Goal: Information Seeking & Learning: Compare options

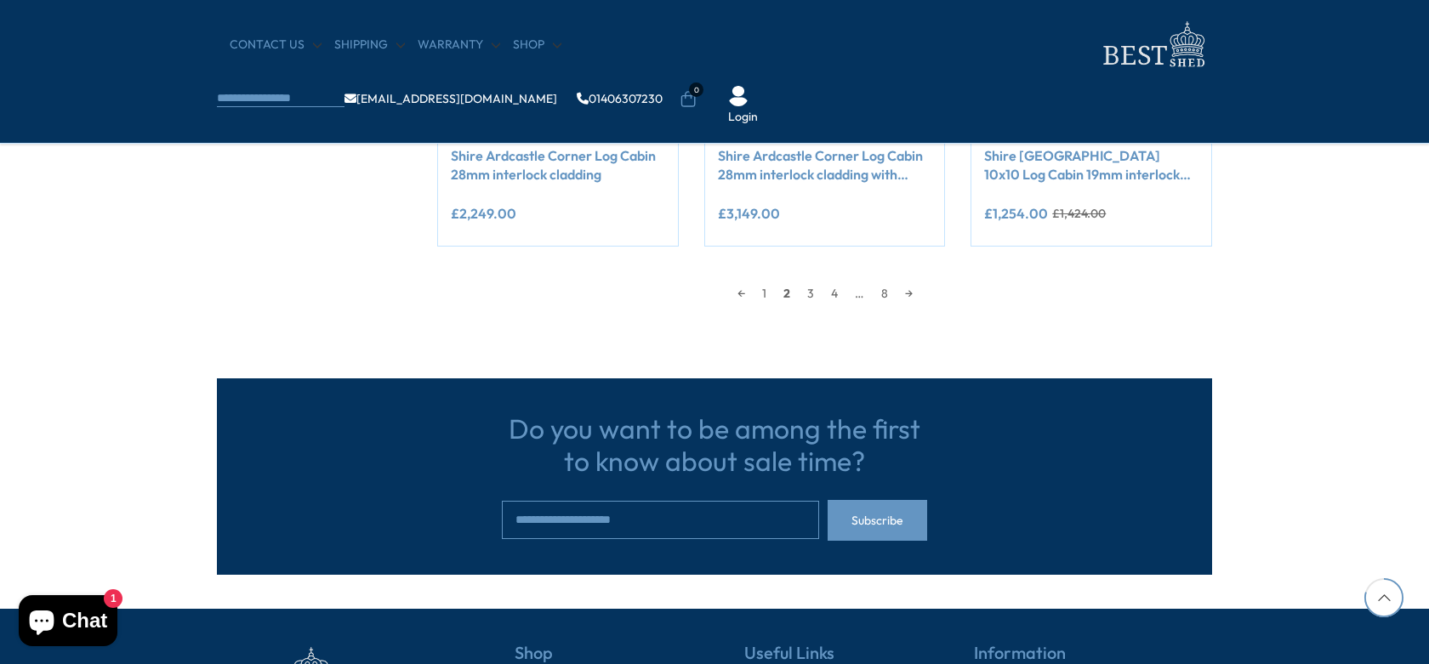
scroll to position [1389, 0]
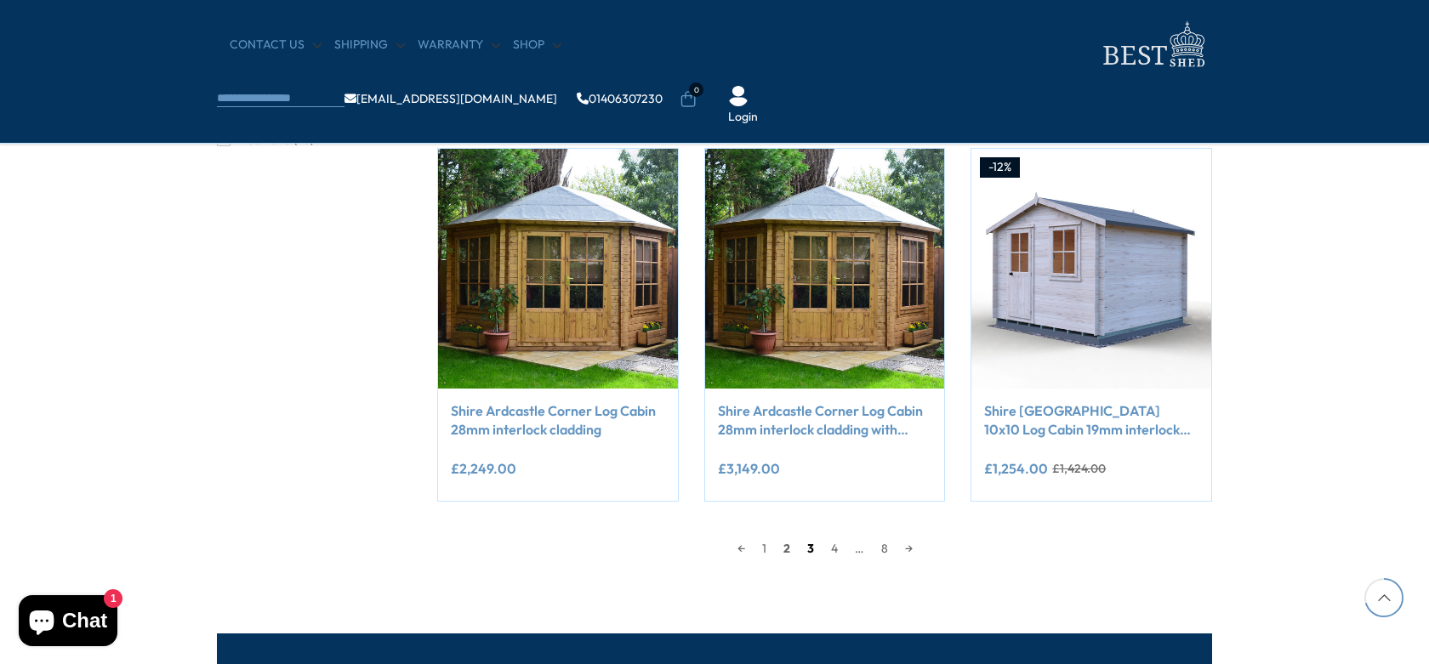
click at [809, 548] on link "3" at bounding box center [811, 549] width 24 height 26
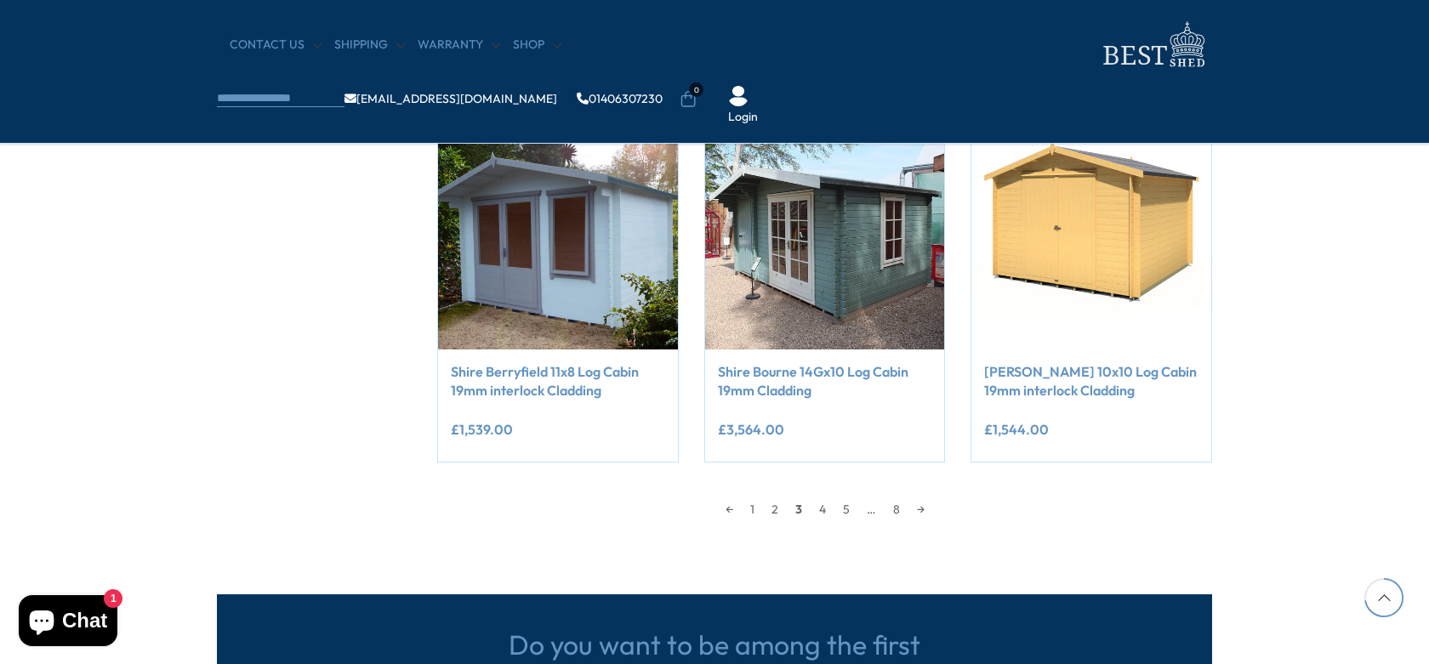
scroll to position [1429, 0]
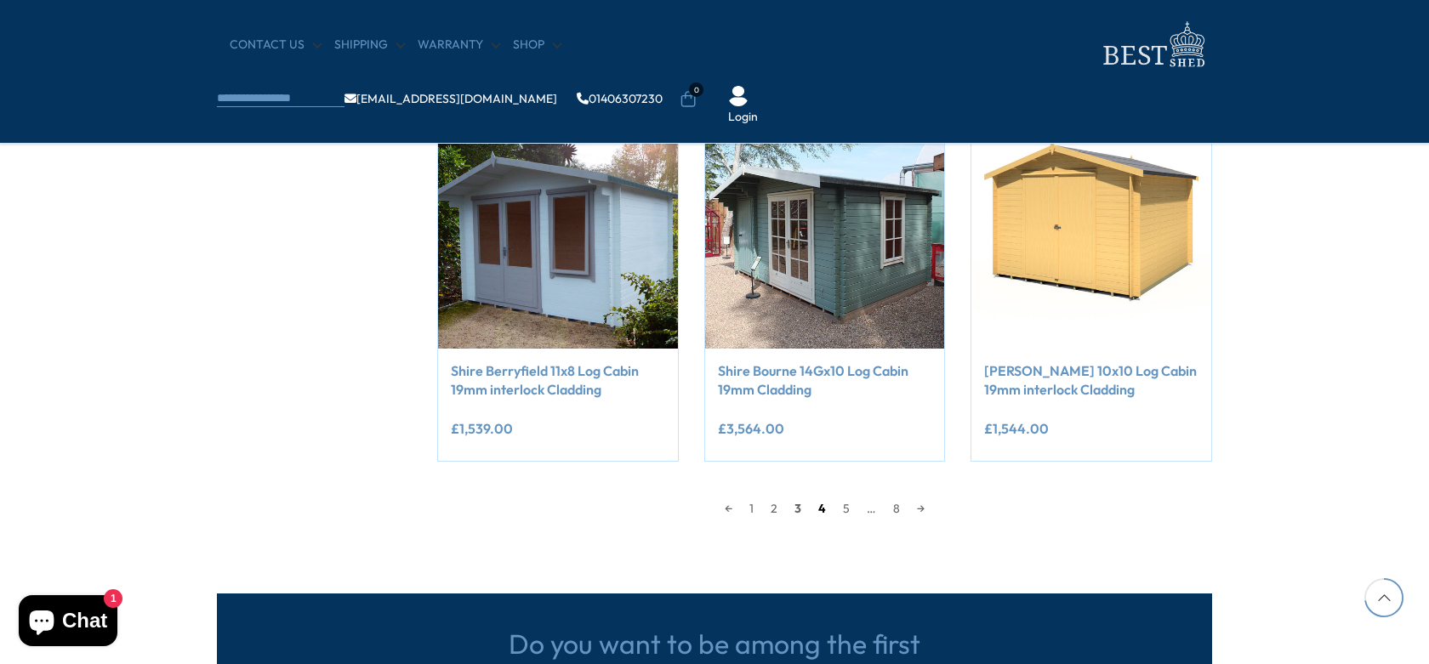
click at [822, 505] on link "4" at bounding box center [822, 509] width 25 height 26
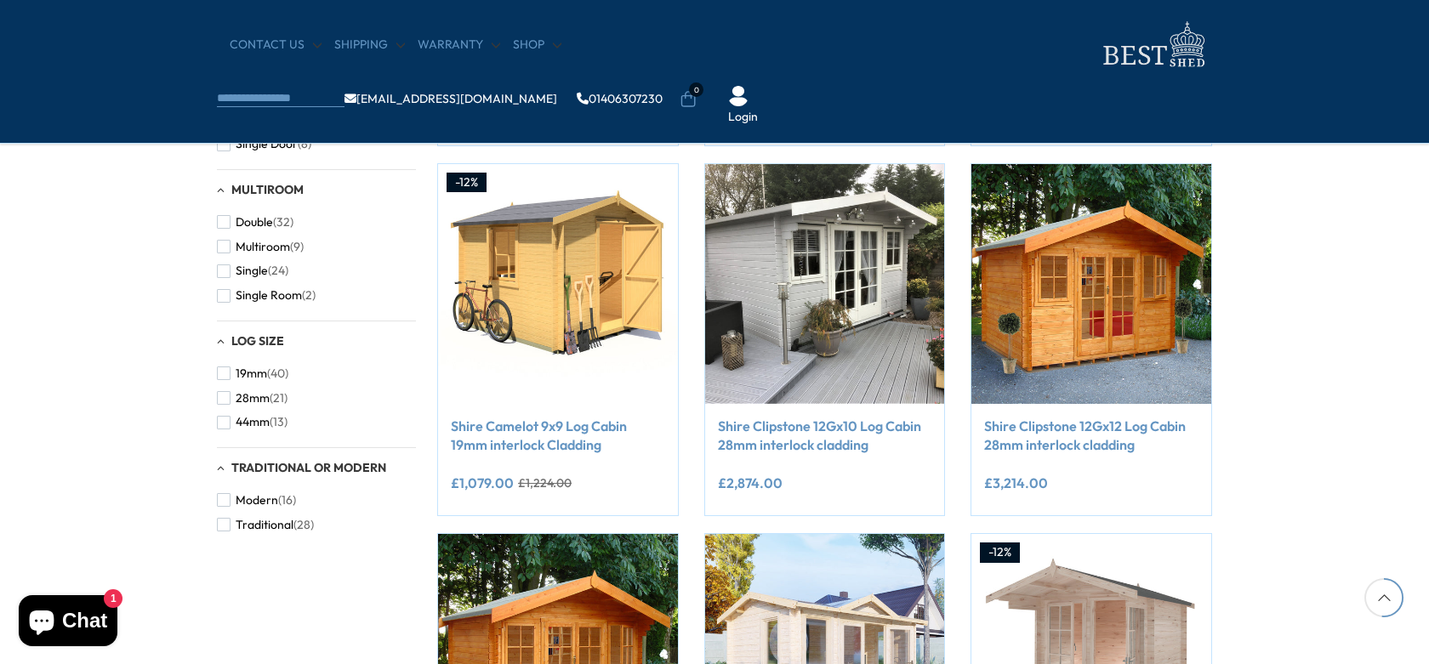
scroll to position [1344, 0]
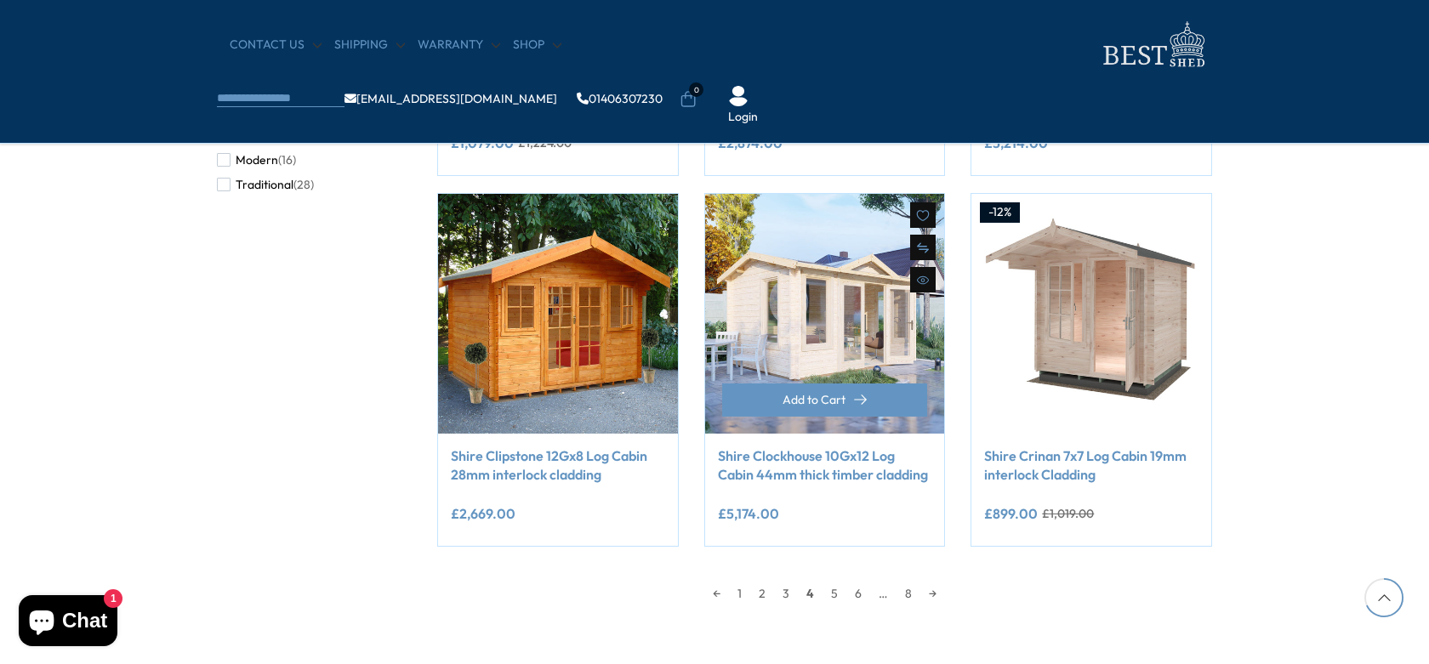
click at [792, 461] on link "Shire Clockhouse 10Gx12 Log Cabin 44mm thick timber cladding" at bounding box center [825, 466] width 214 height 38
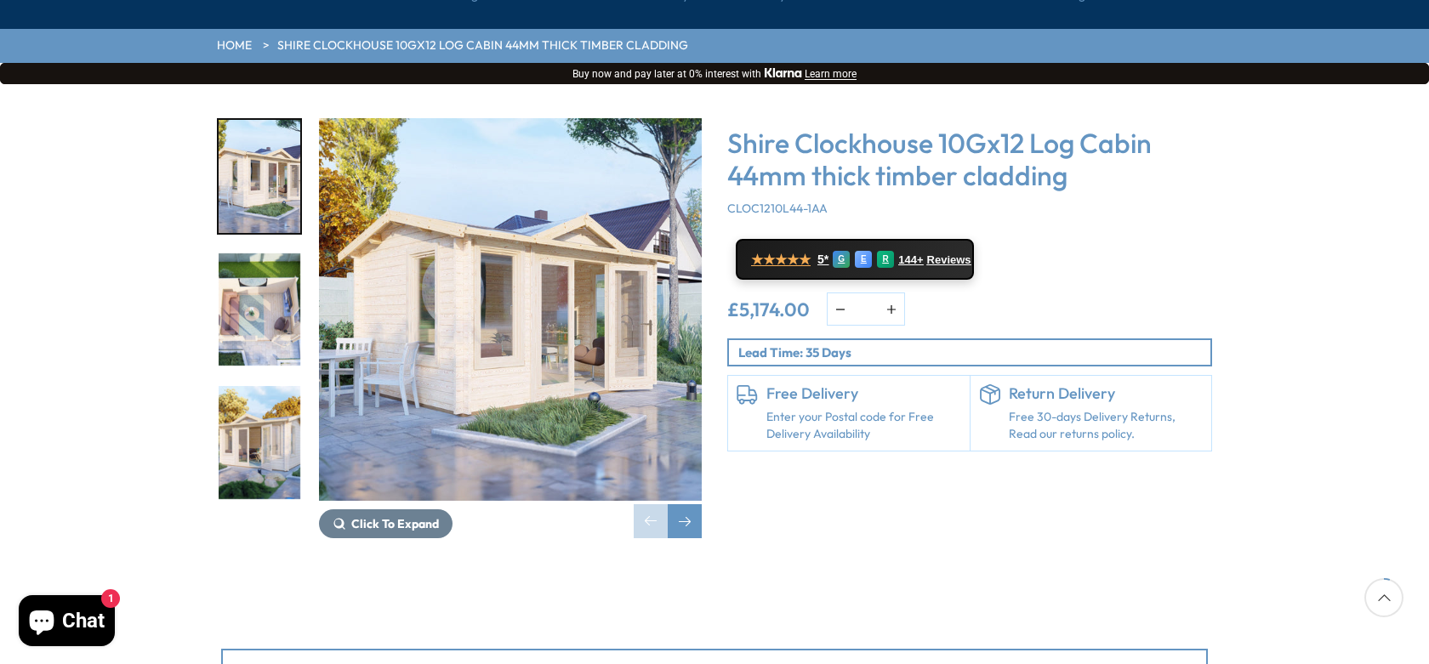
scroll to position [255, 0]
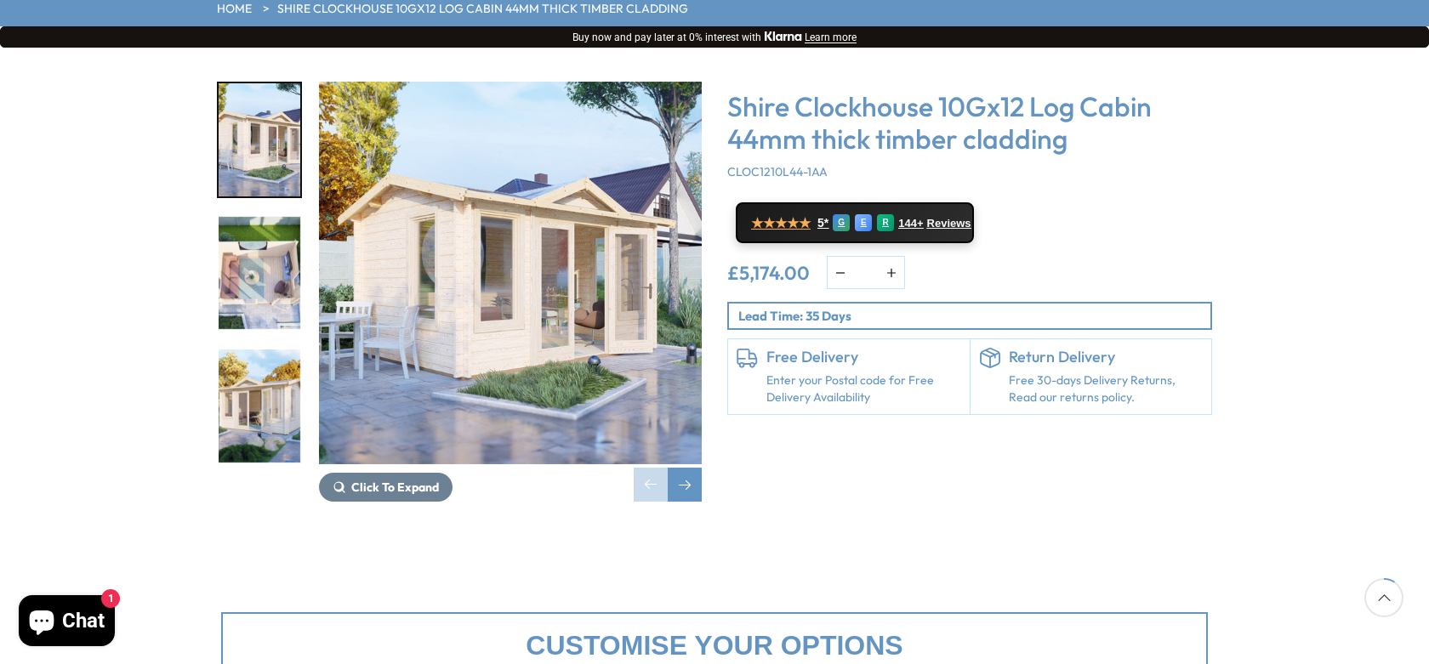
click at [260, 350] on img "3 / 5" at bounding box center [260, 406] width 82 height 113
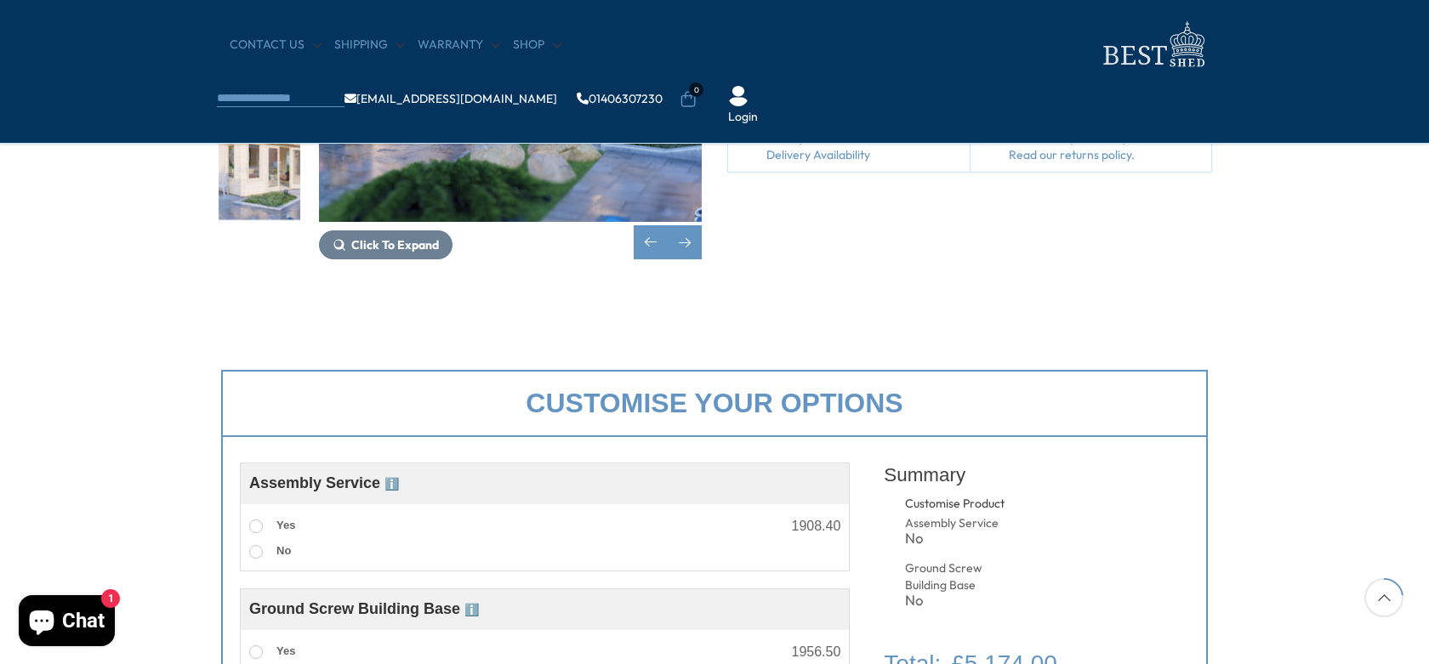
scroll to position [85, 0]
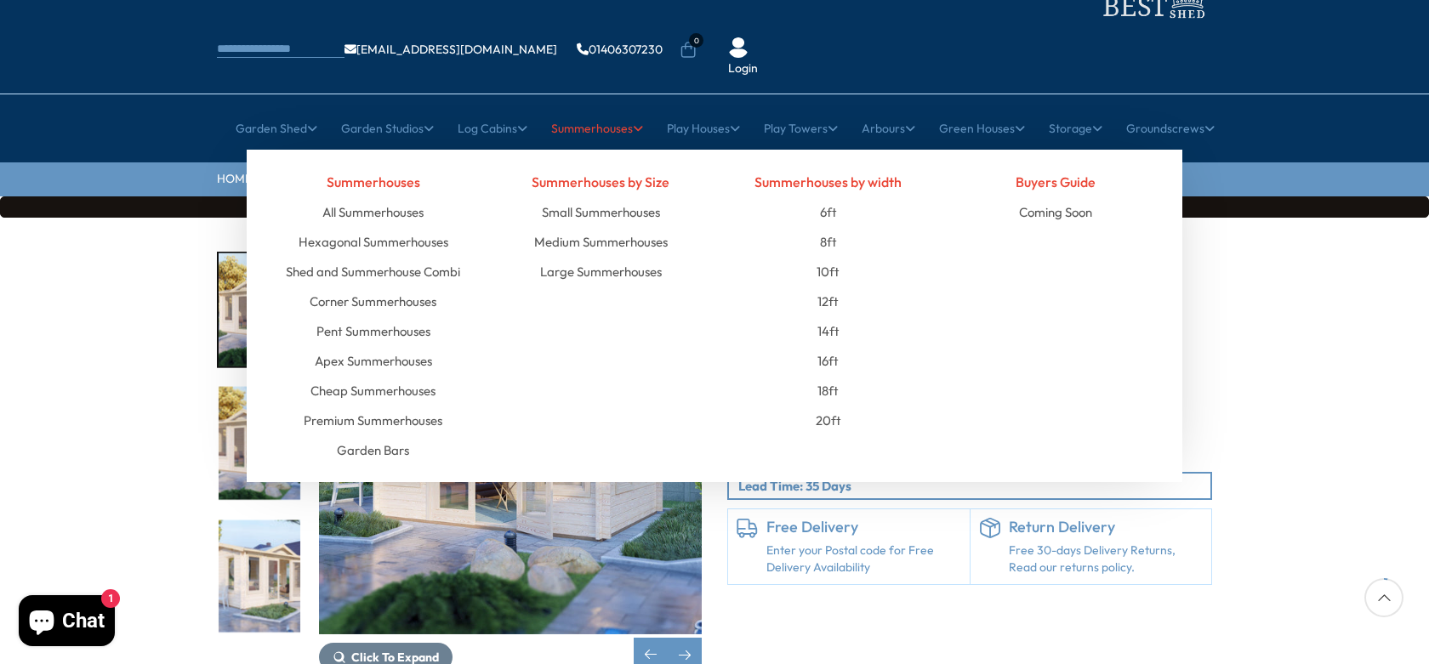
click at [605, 107] on link "Summerhouses" at bounding box center [597, 128] width 92 height 43
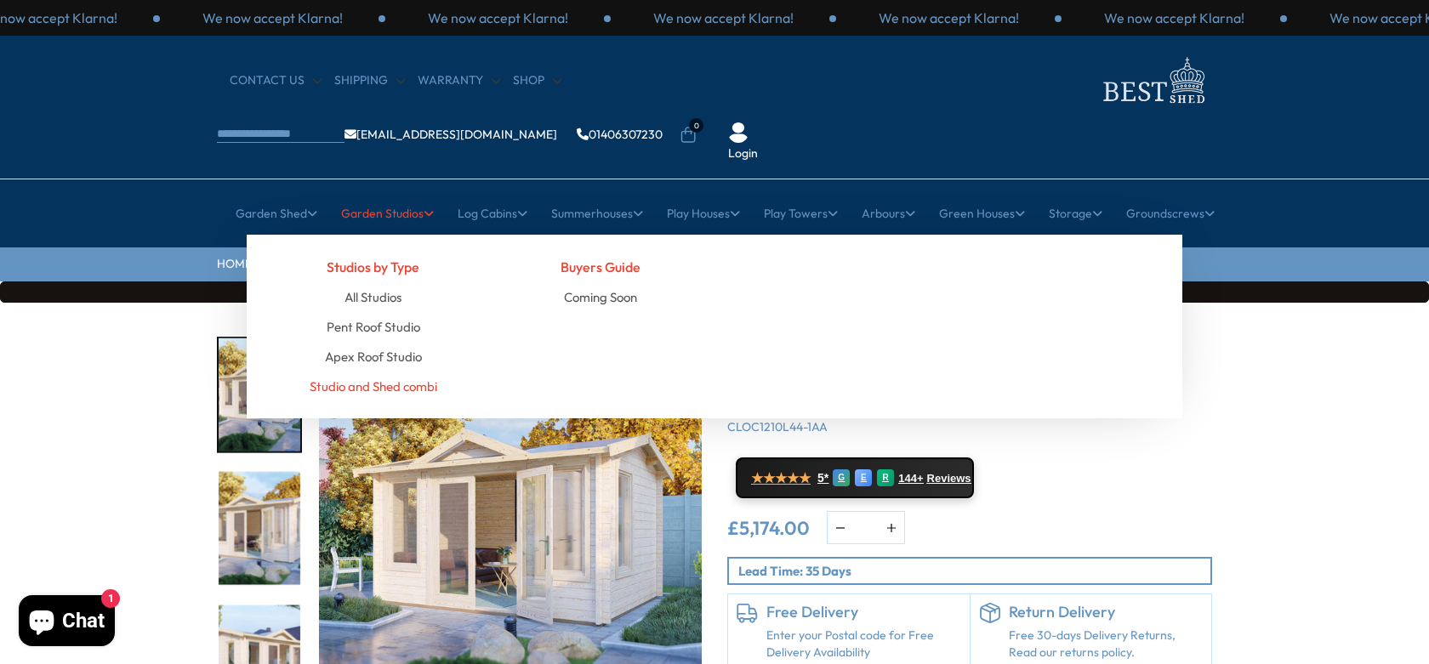
click at [395, 372] on link "Studio and Shed combi" at bounding box center [374, 387] width 128 height 30
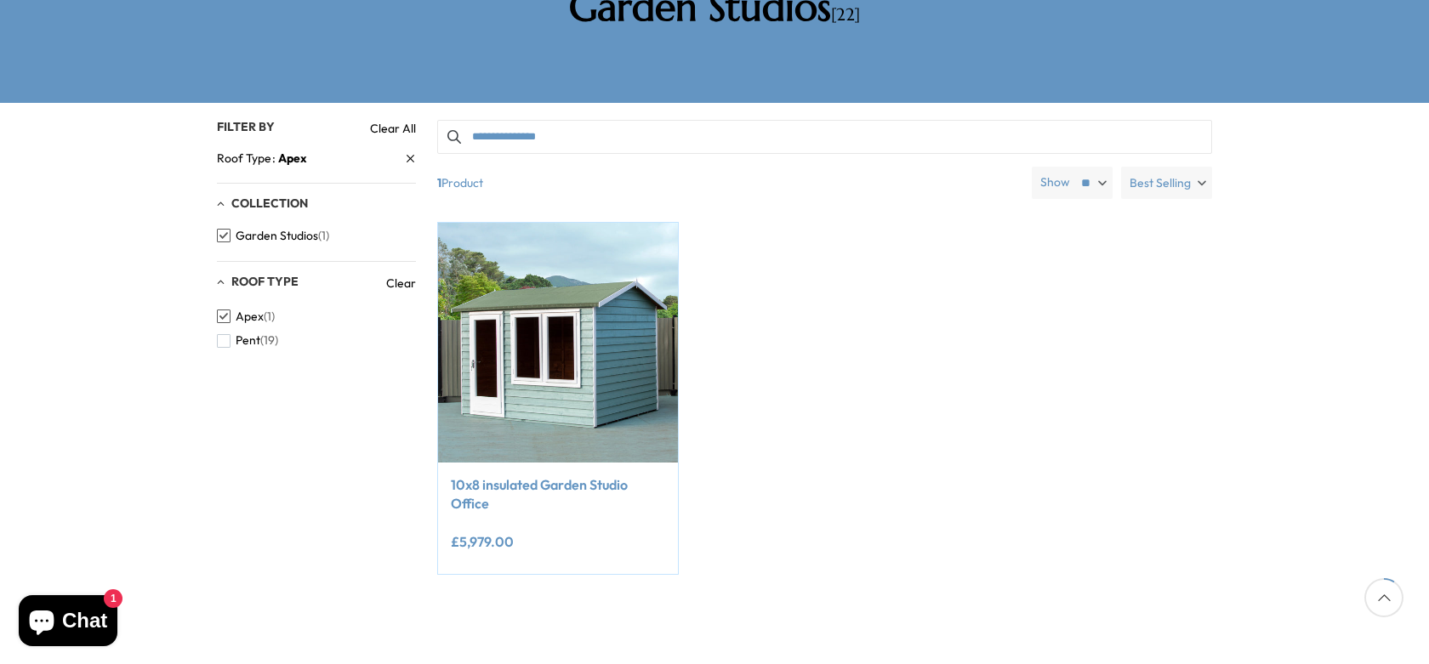
scroll to position [85, 0]
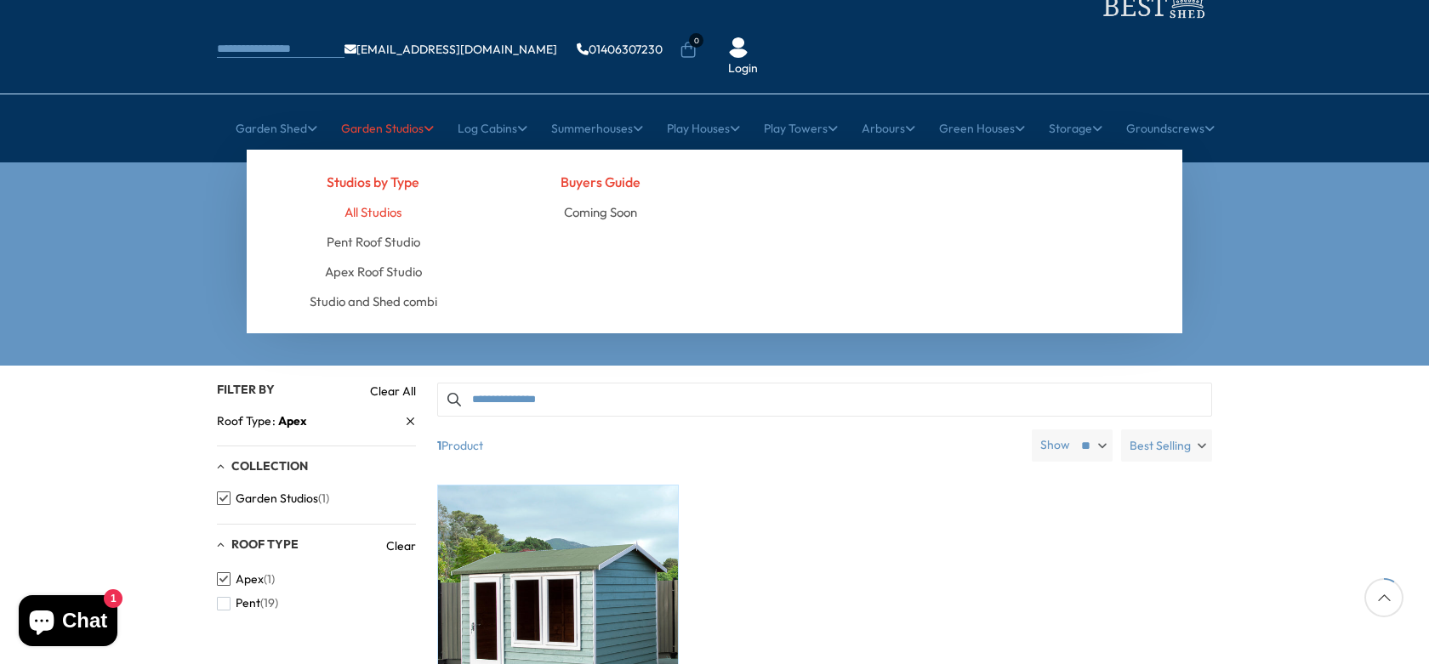
click at [377, 197] on link "All Studios" at bounding box center [372, 212] width 57 height 30
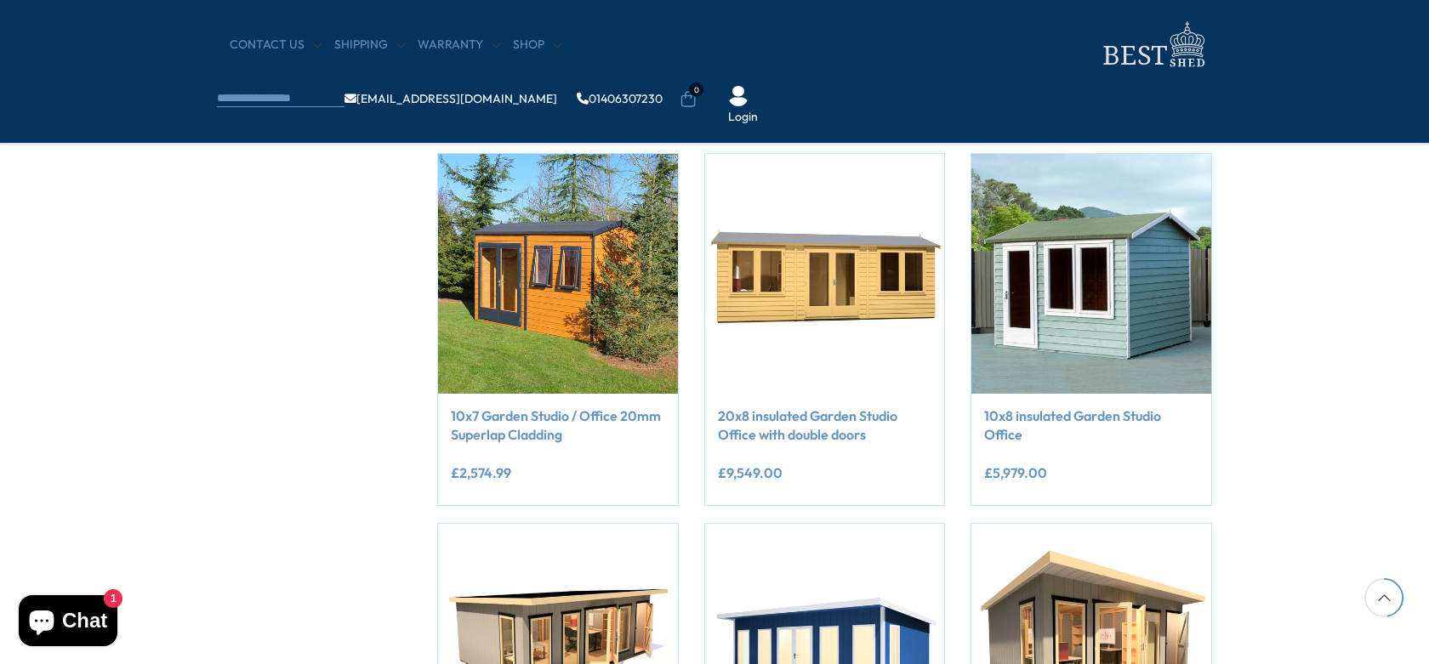
scroll to position [1021, 0]
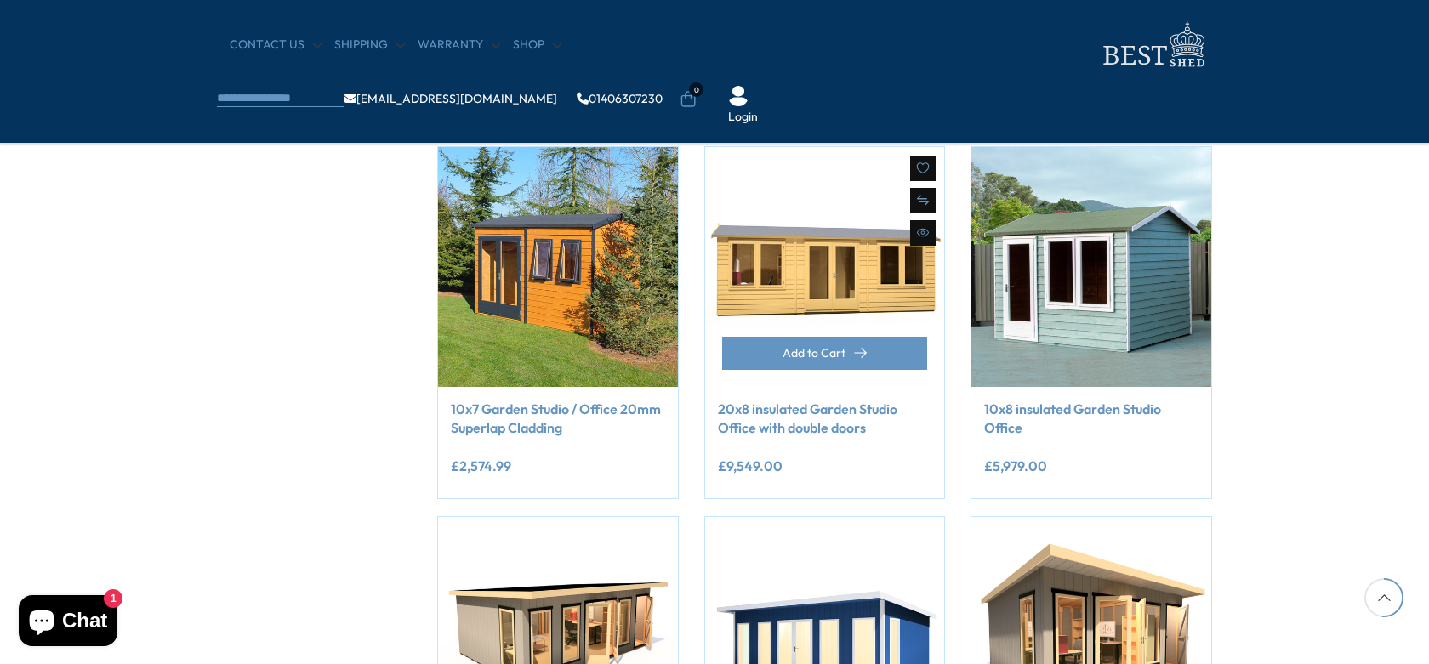
click at [814, 420] on link "20x8 insulated Garden Studio Office with double doors" at bounding box center [825, 419] width 214 height 38
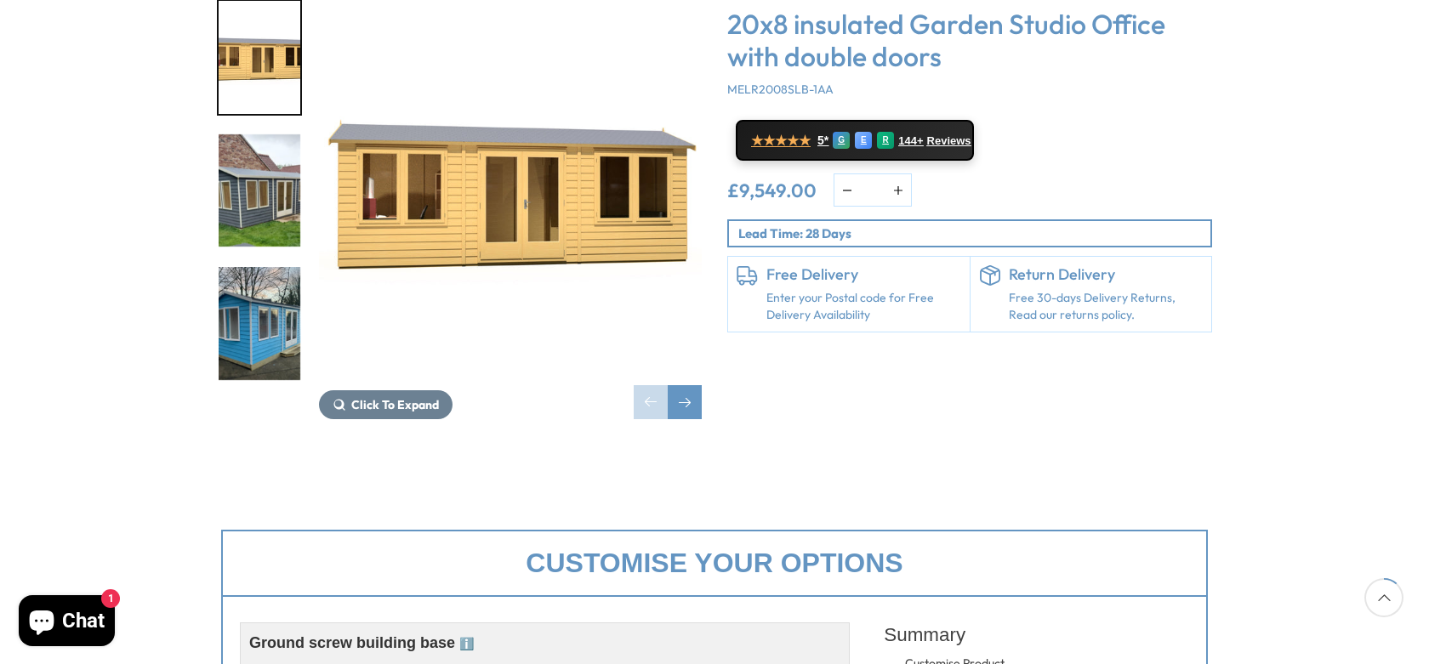
scroll to position [340, 0]
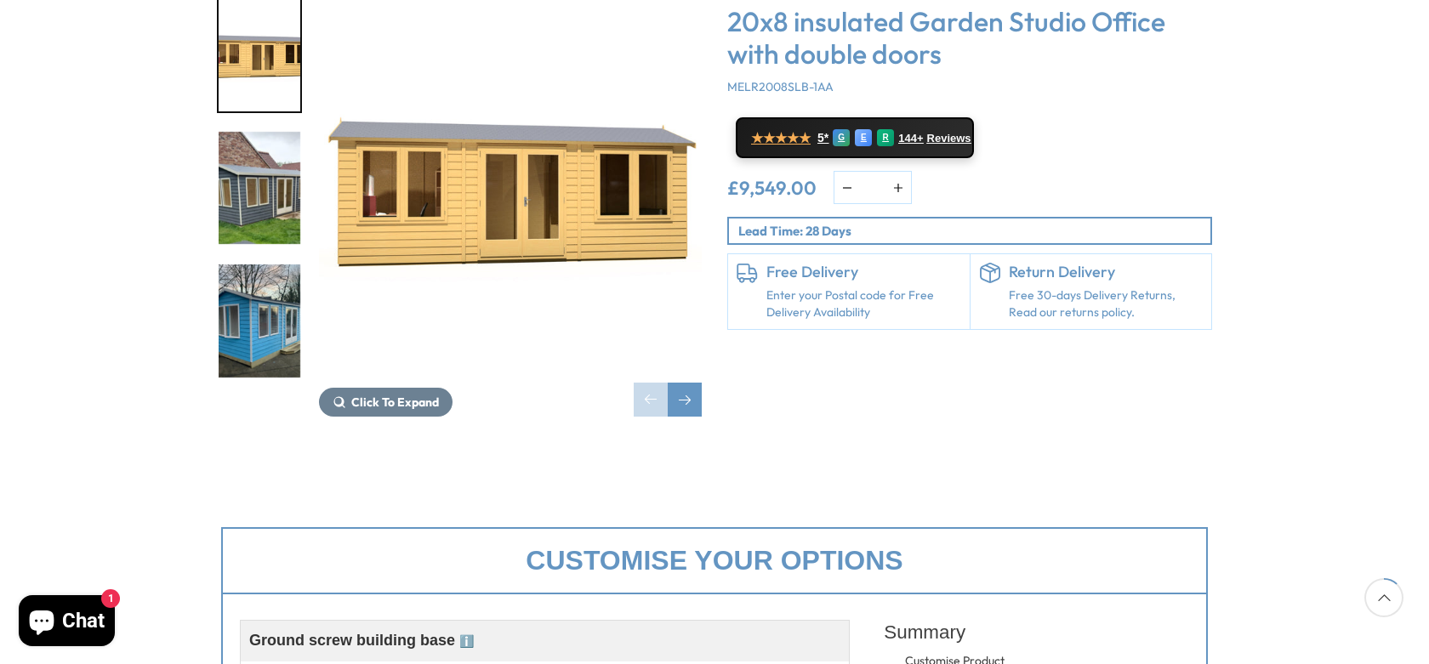
click at [247, 170] on img "2 / 9" at bounding box center [260, 188] width 82 height 113
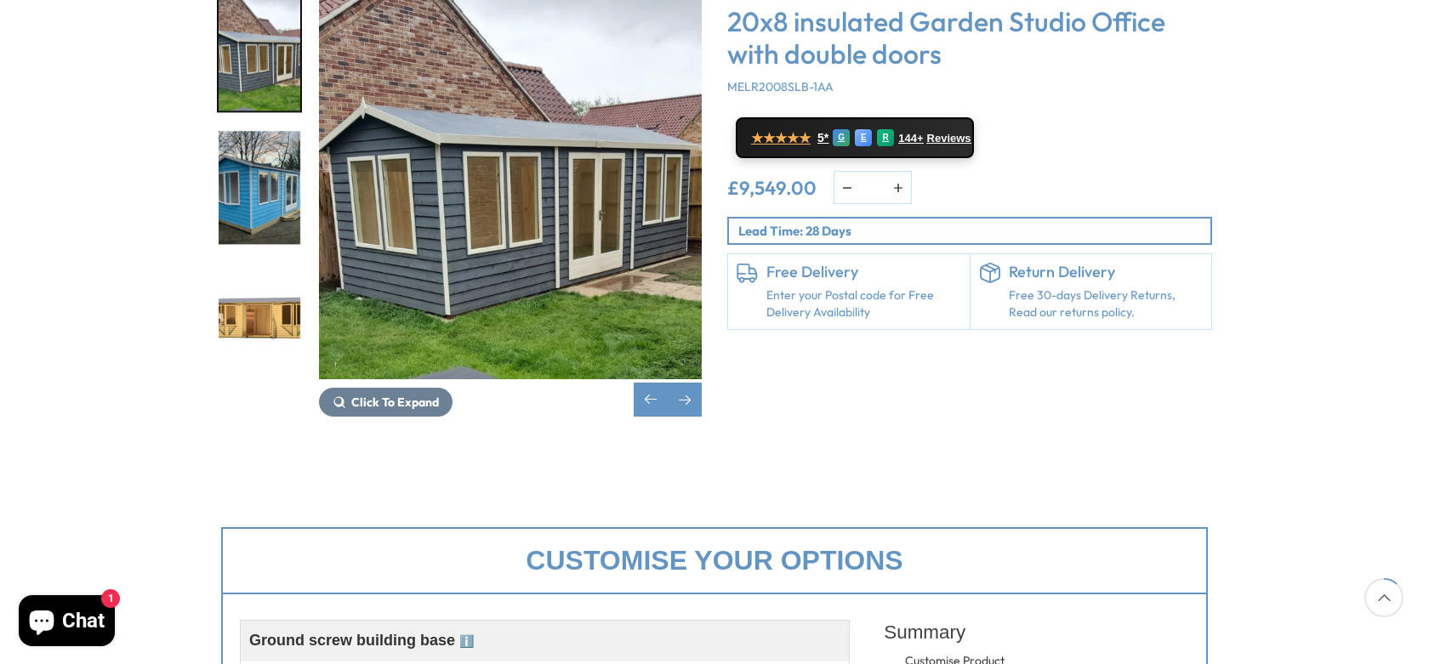
click at [267, 265] on img "4 / 9" at bounding box center [260, 321] width 82 height 113
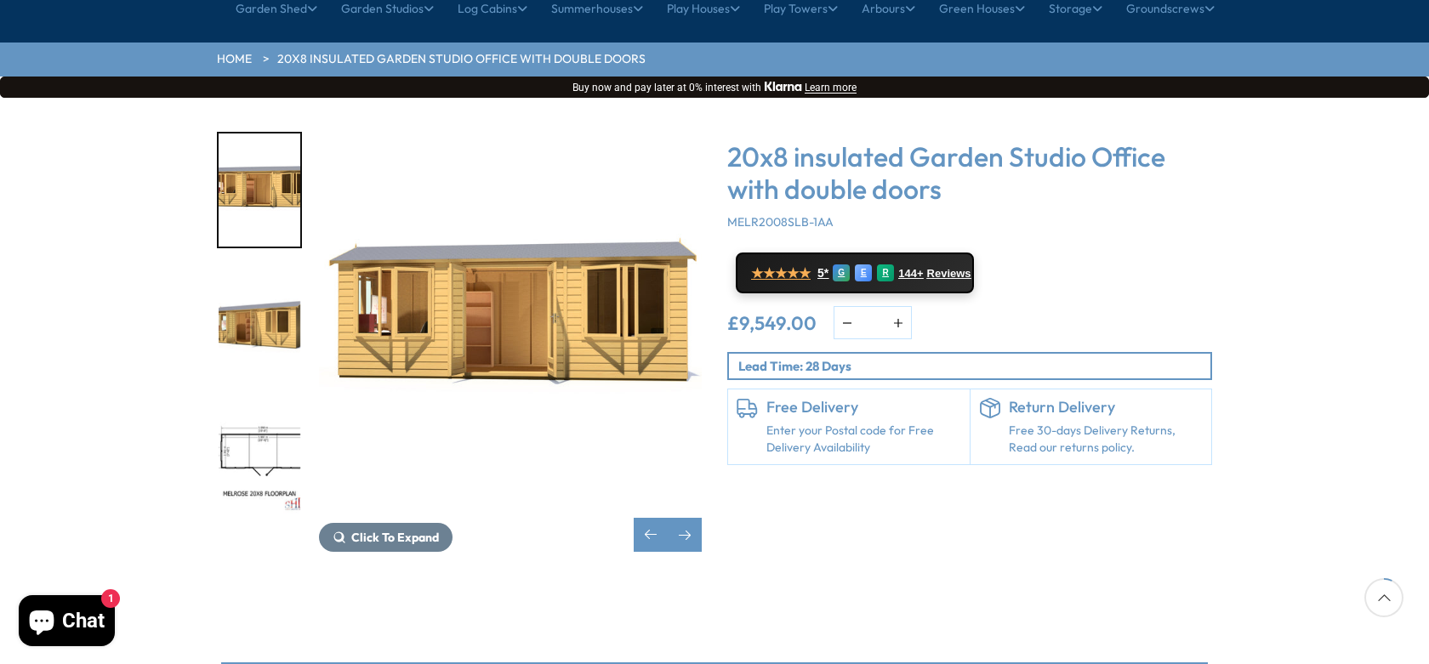
scroll to position [198, 0]
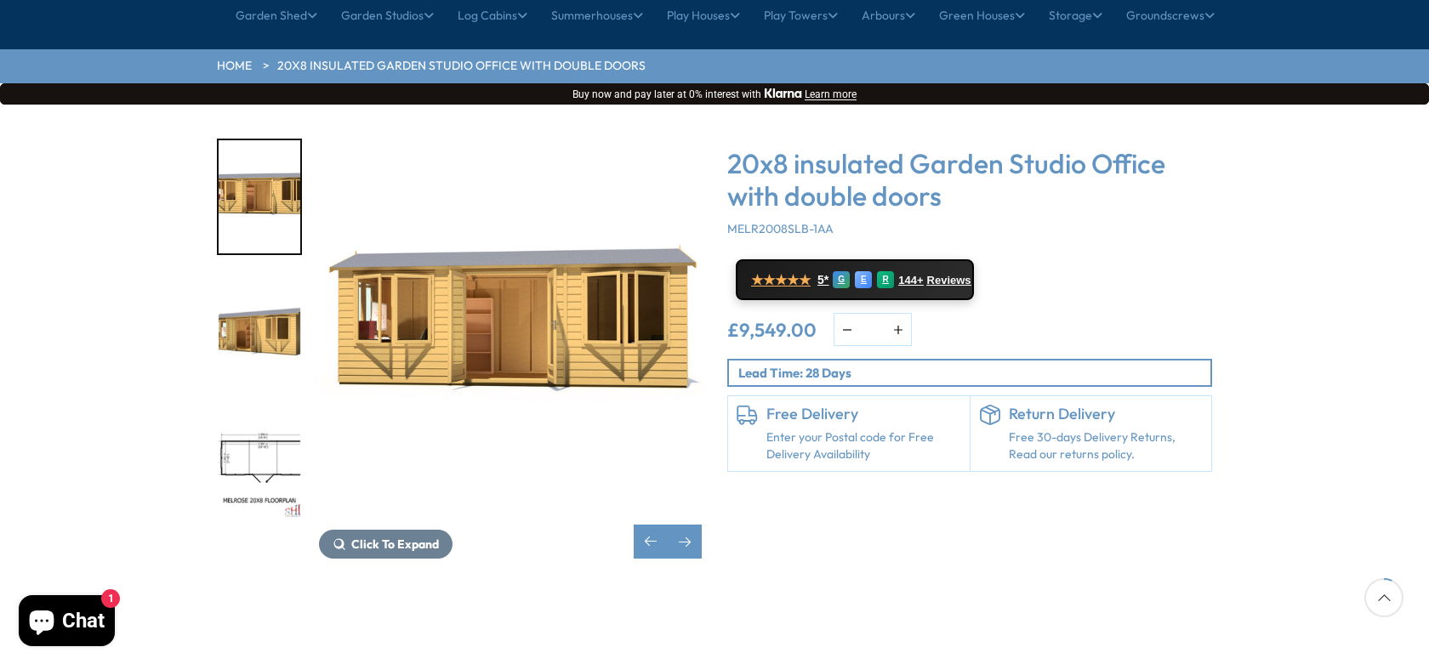
click at [262, 412] on img "6 / 9" at bounding box center [260, 463] width 82 height 113
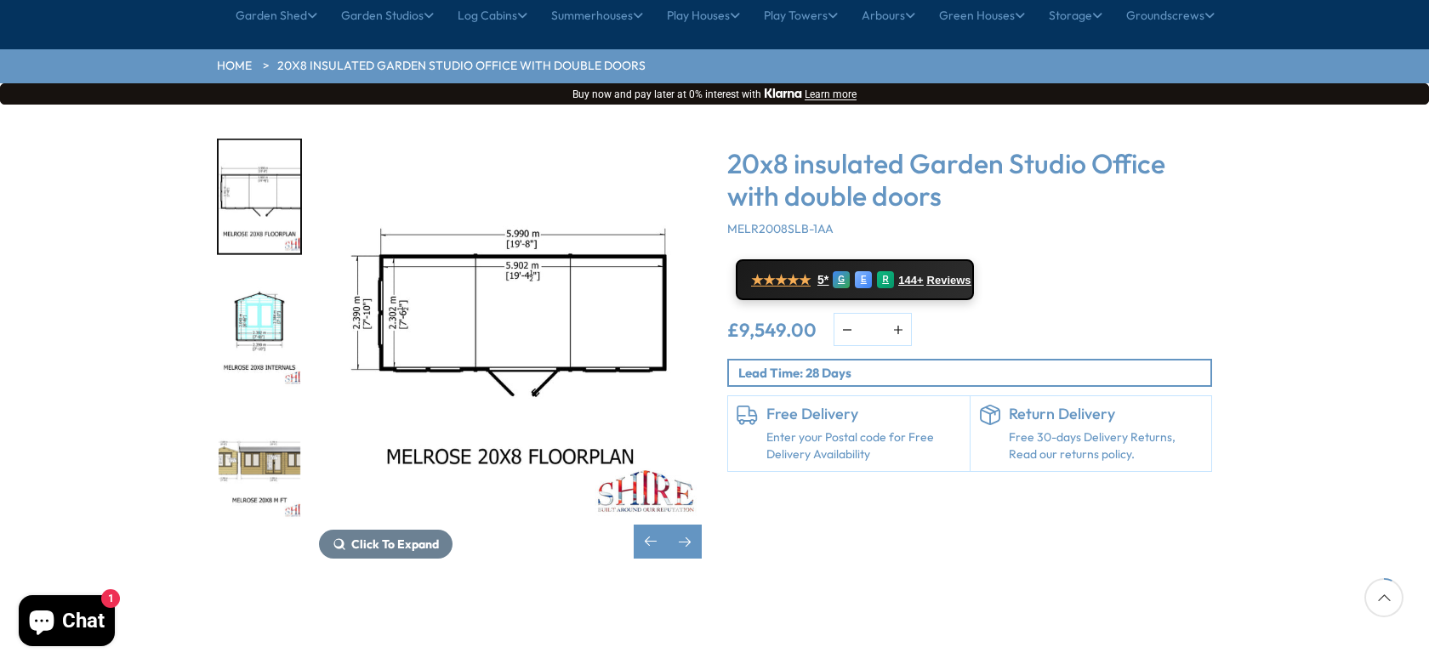
click at [265, 280] on img "7 / 9" at bounding box center [260, 330] width 82 height 113
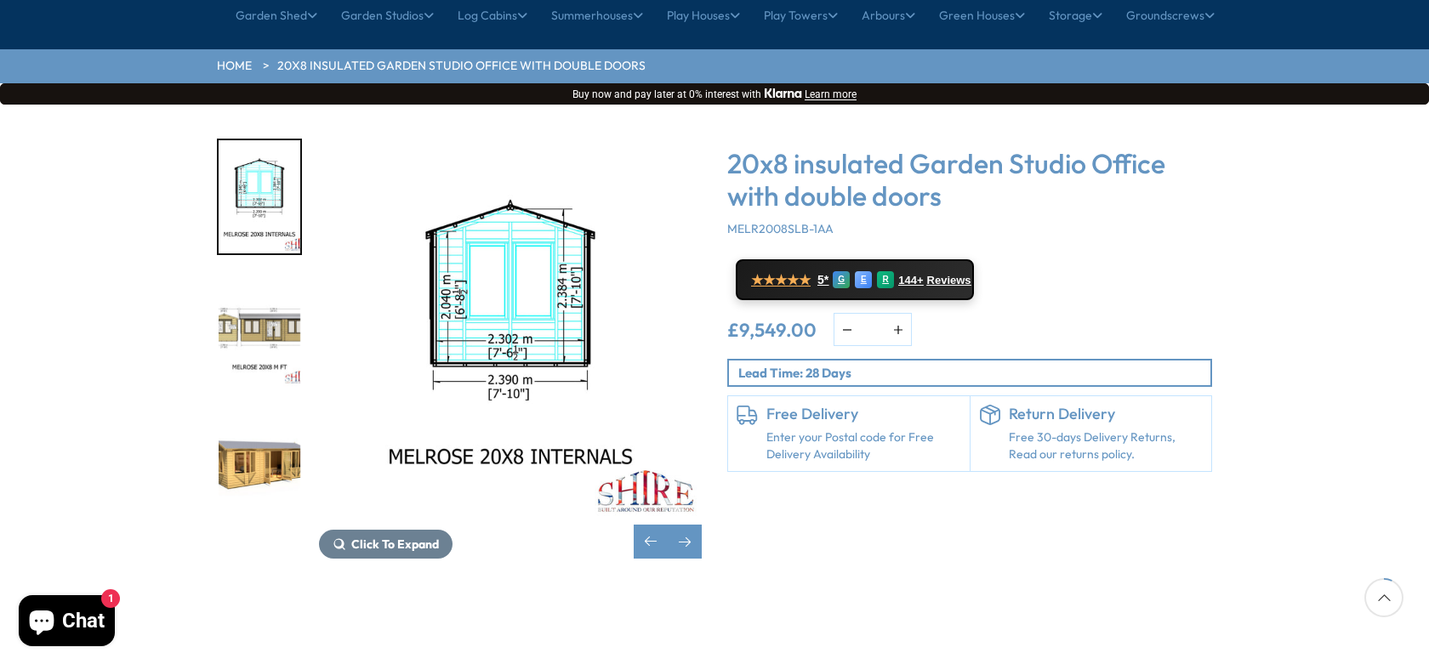
click at [253, 274] on img "8 / 9" at bounding box center [260, 330] width 82 height 113
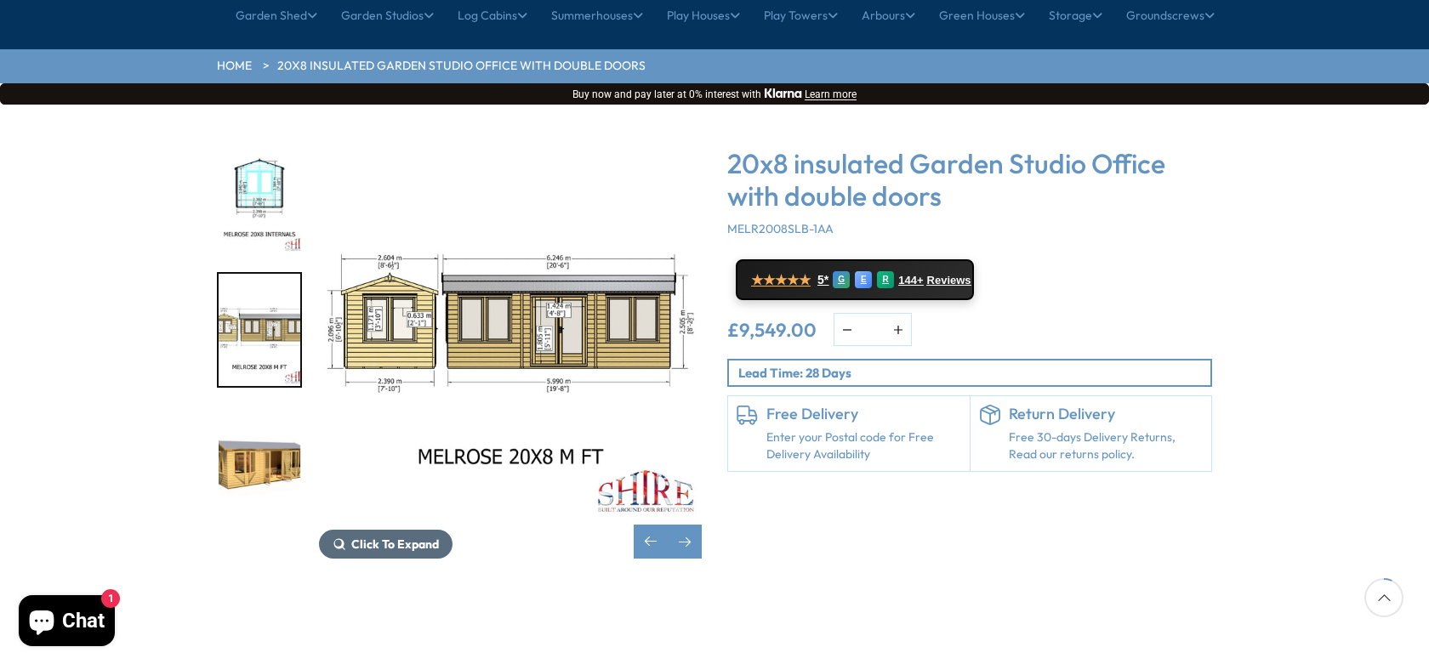
click at [407, 537] on span "Click To Expand" at bounding box center [395, 544] width 88 height 15
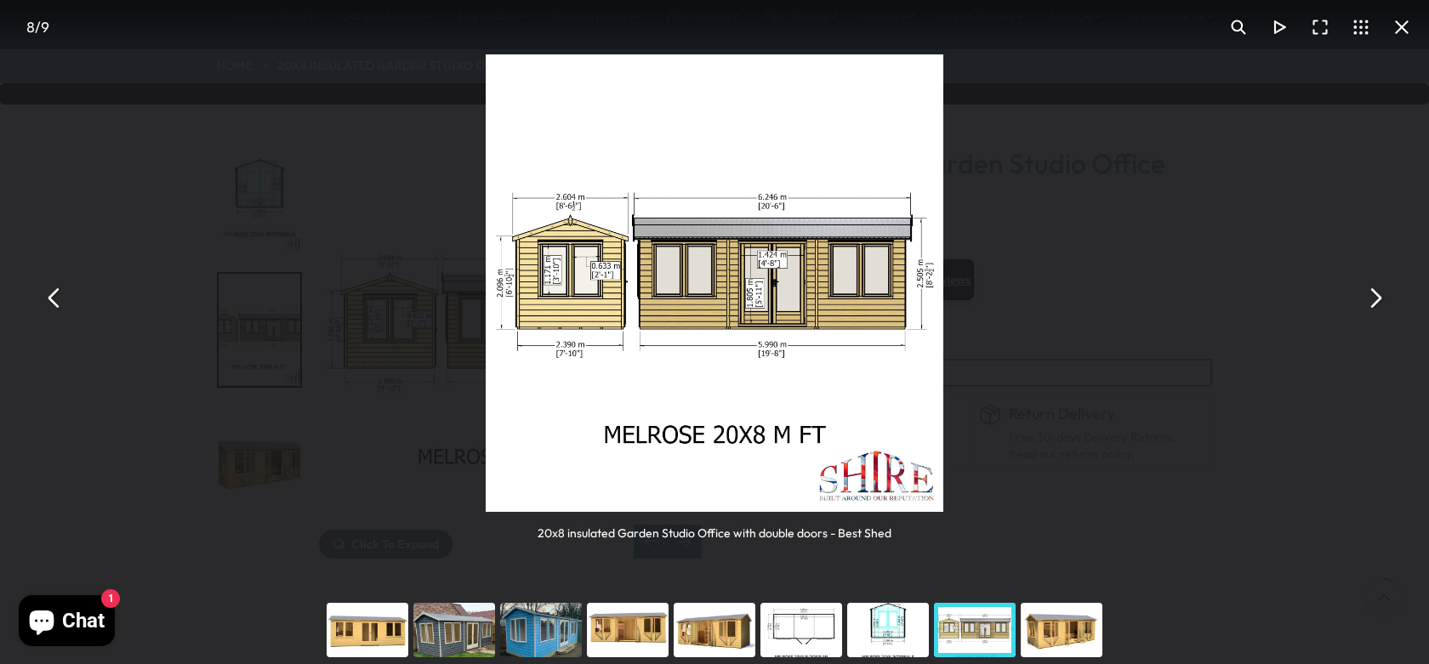
click at [1379, 298] on button "You can close this modal content with the ESC key" at bounding box center [1374, 298] width 41 height 41
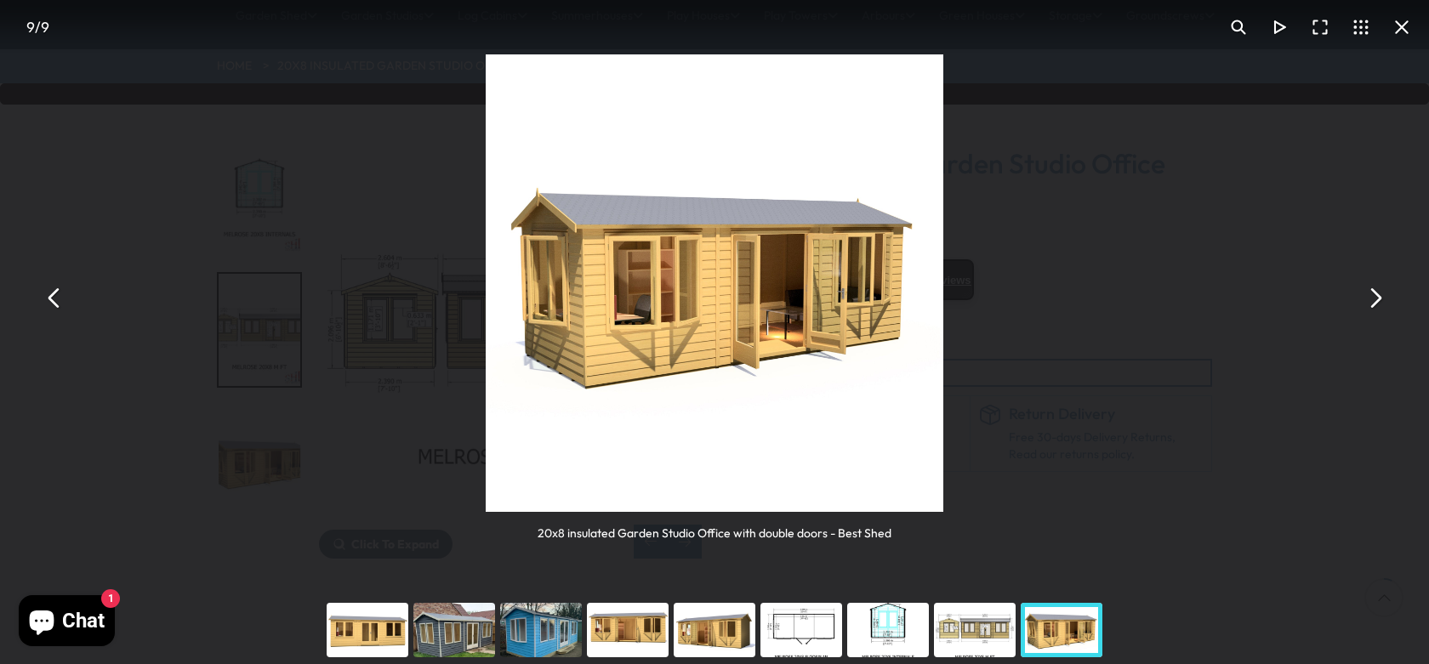
click at [720, 633] on div "You can close this modal content with the ESC key" at bounding box center [714, 630] width 87 height 68
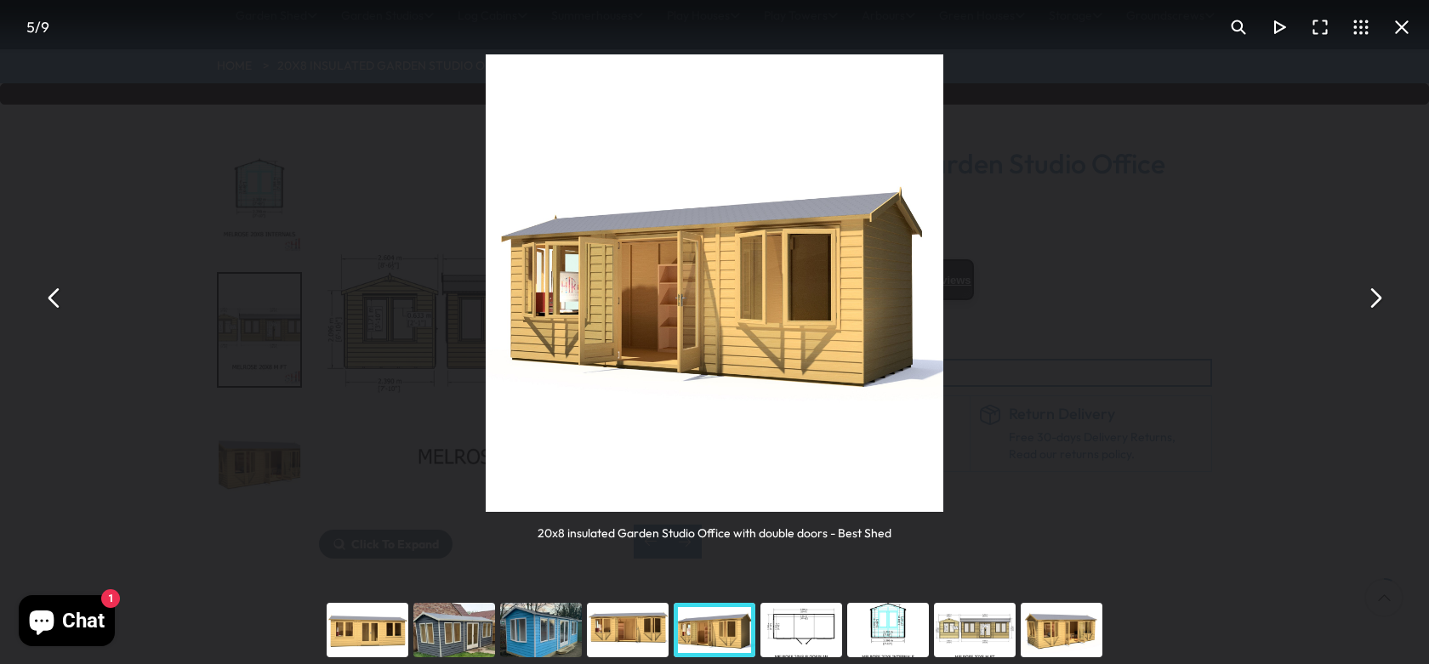
click at [826, 631] on div "You can close this modal content with the ESC key" at bounding box center [801, 630] width 87 height 68
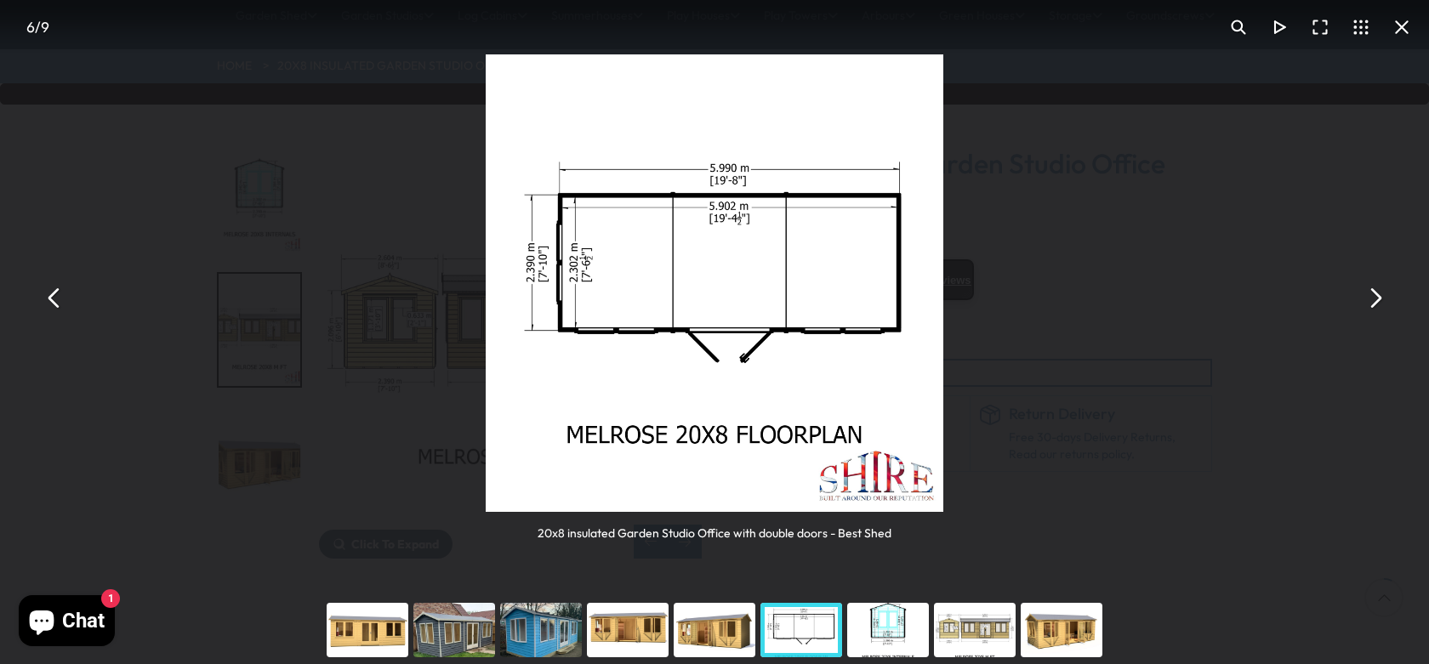
click at [1076, 644] on div "You can close this modal content with the ESC key" at bounding box center [1061, 630] width 87 height 68
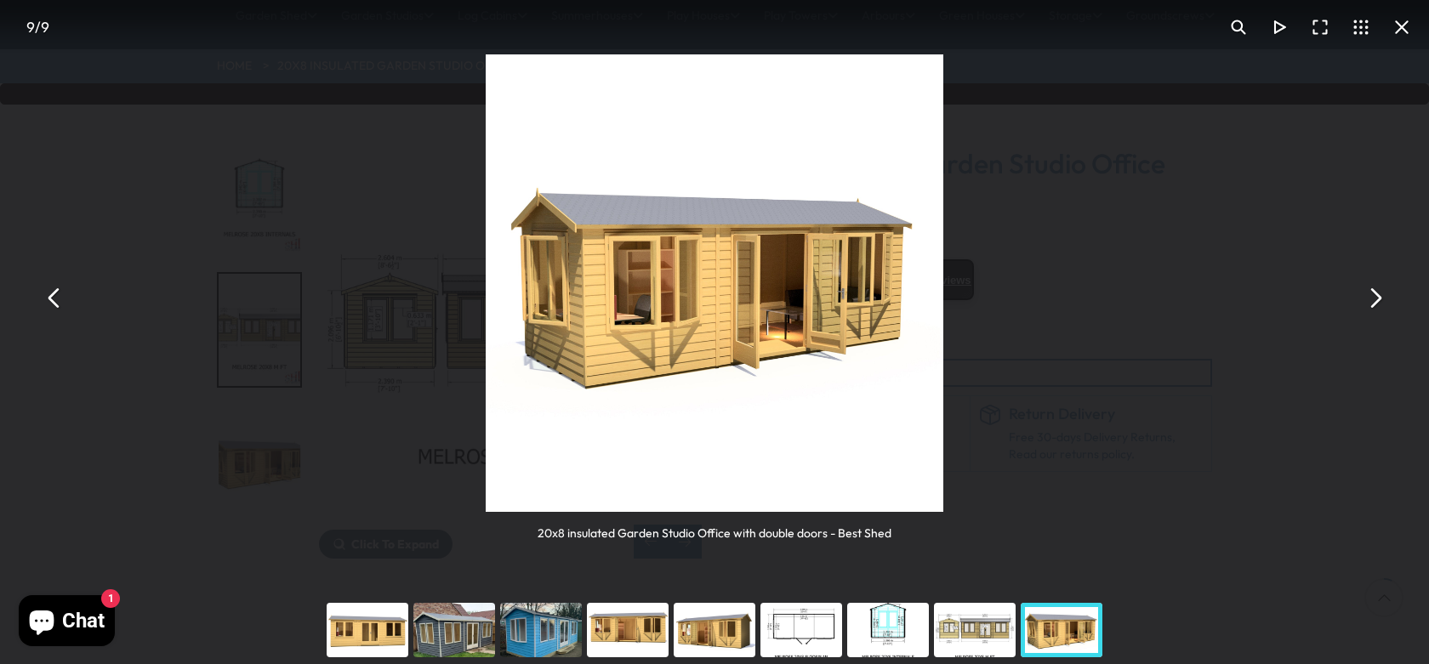
click at [1374, 297] on button "You can close this modal content with the ESC key" at bounding box center [1374, 298] width 41 height 41
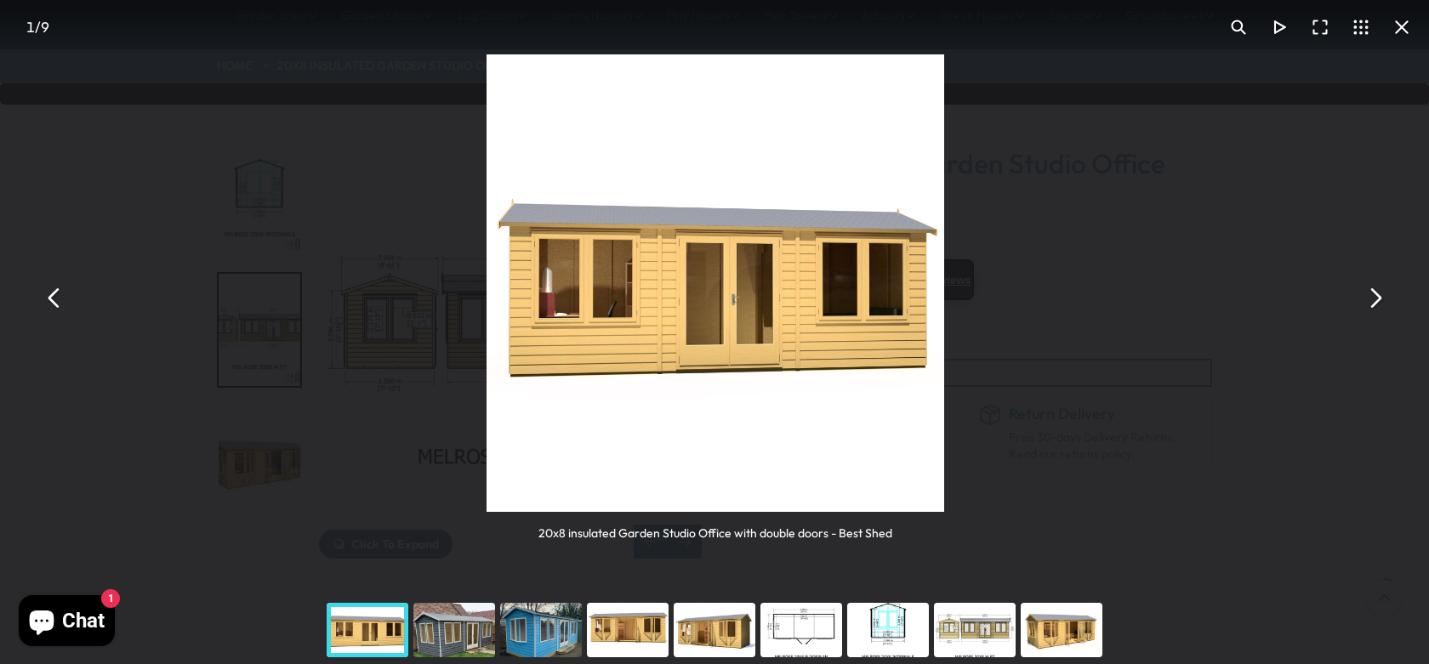
click at [1374, 297] on button "You can close this modal content with the ESC key" at bounding box center [1374, 298] width 41 height 41
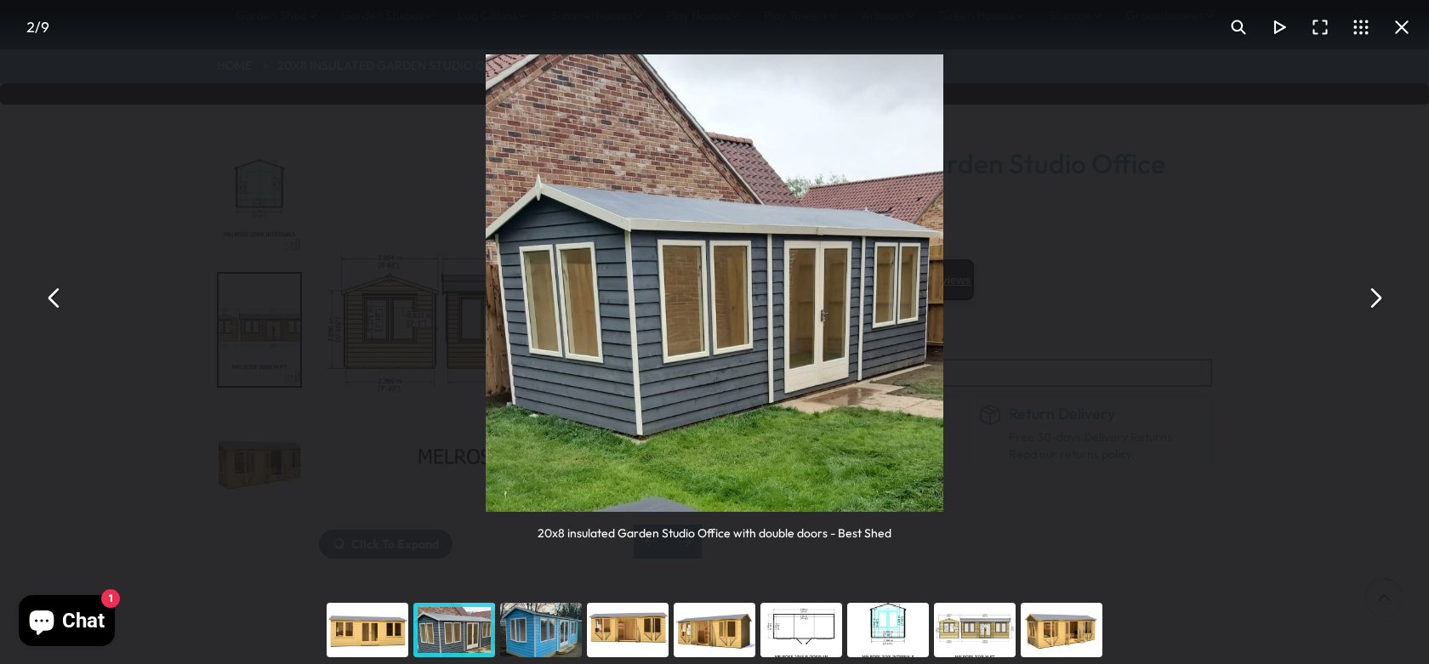
click at [1374, 297] on button "You can close this modal content with the ESC key" at bounding box center [1374, 298] width 41 height 41
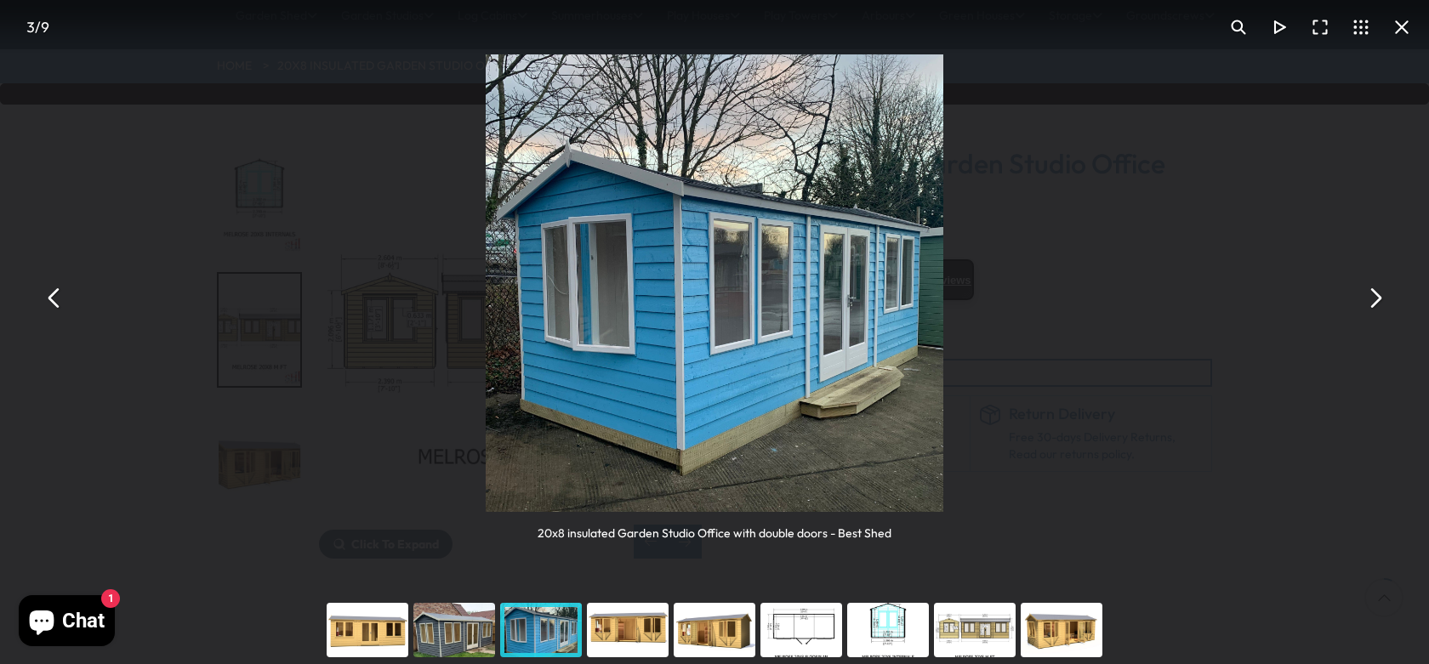
click at [1374, 297] on button "You can close this modal content with the ESC key" at bounding box center [1374, 298] width 41 height 41
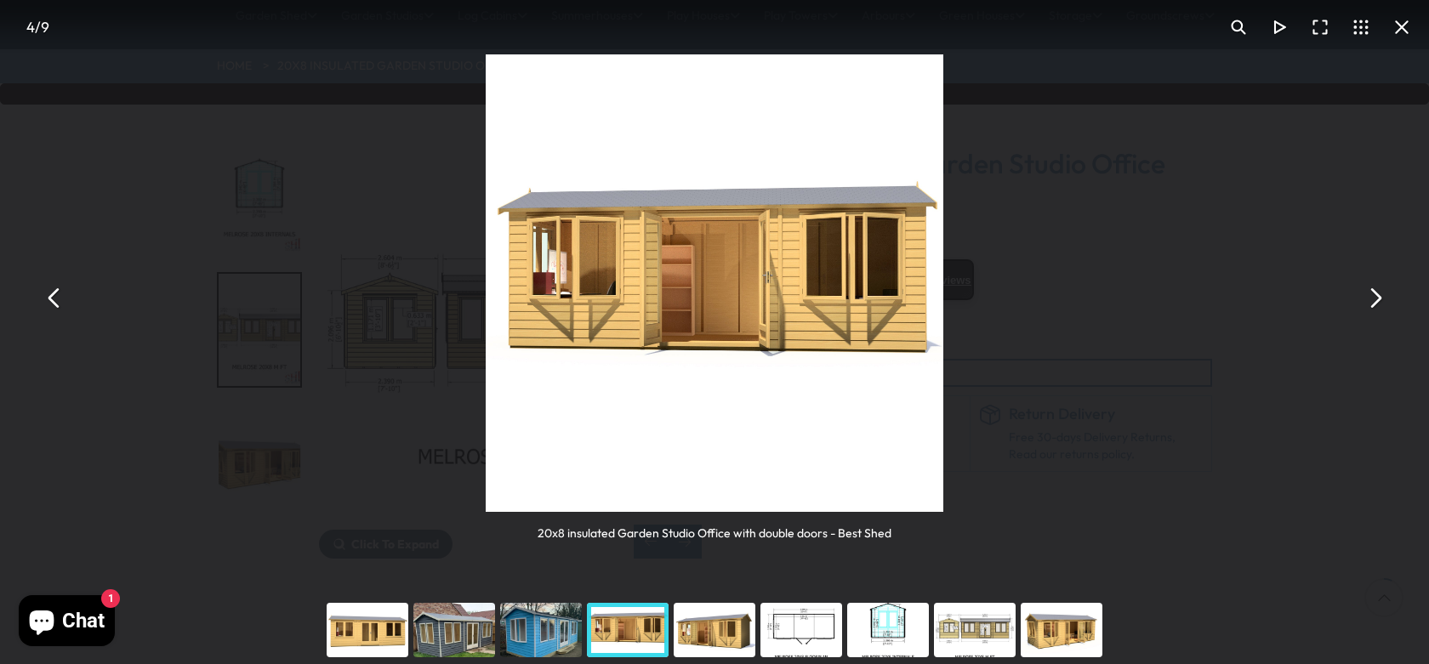
click at [1374, 297] on button "You can close this modal content with the ESC key" at bounding box center [1374, 298] width 41 height 41
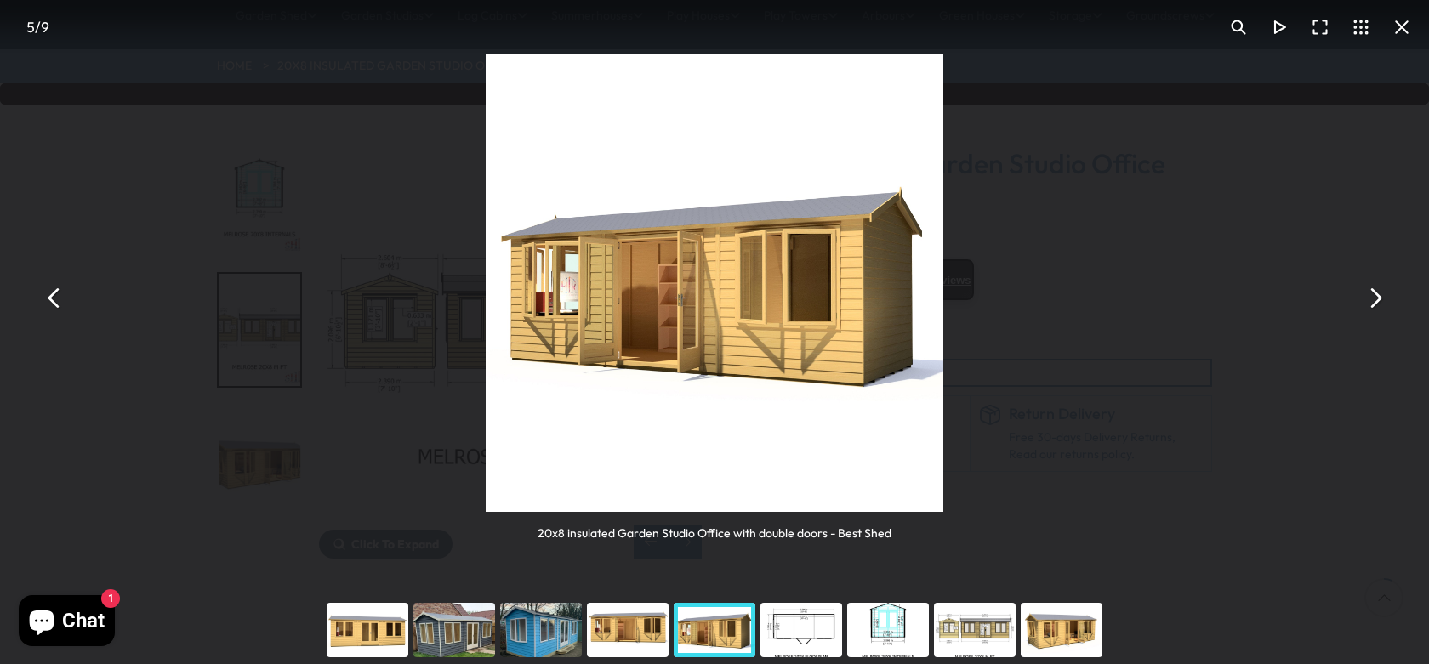
click at [1374, 297] on button "You can close this modal content with the ESC key" at bounding box center [1374, 298] width 41 height 41
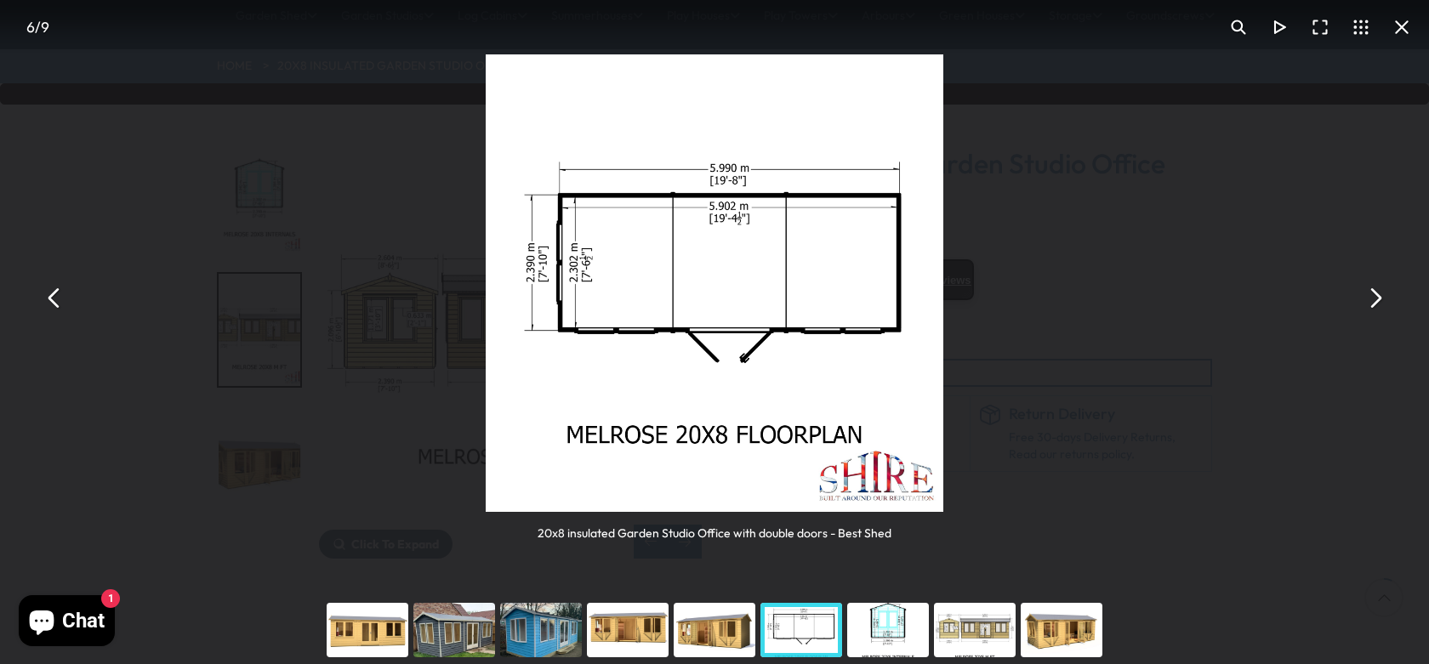
click at [1374, 297] on button "You can close this modal content with the ESC key" at bounding box center [1374, 298] width 41 height 41
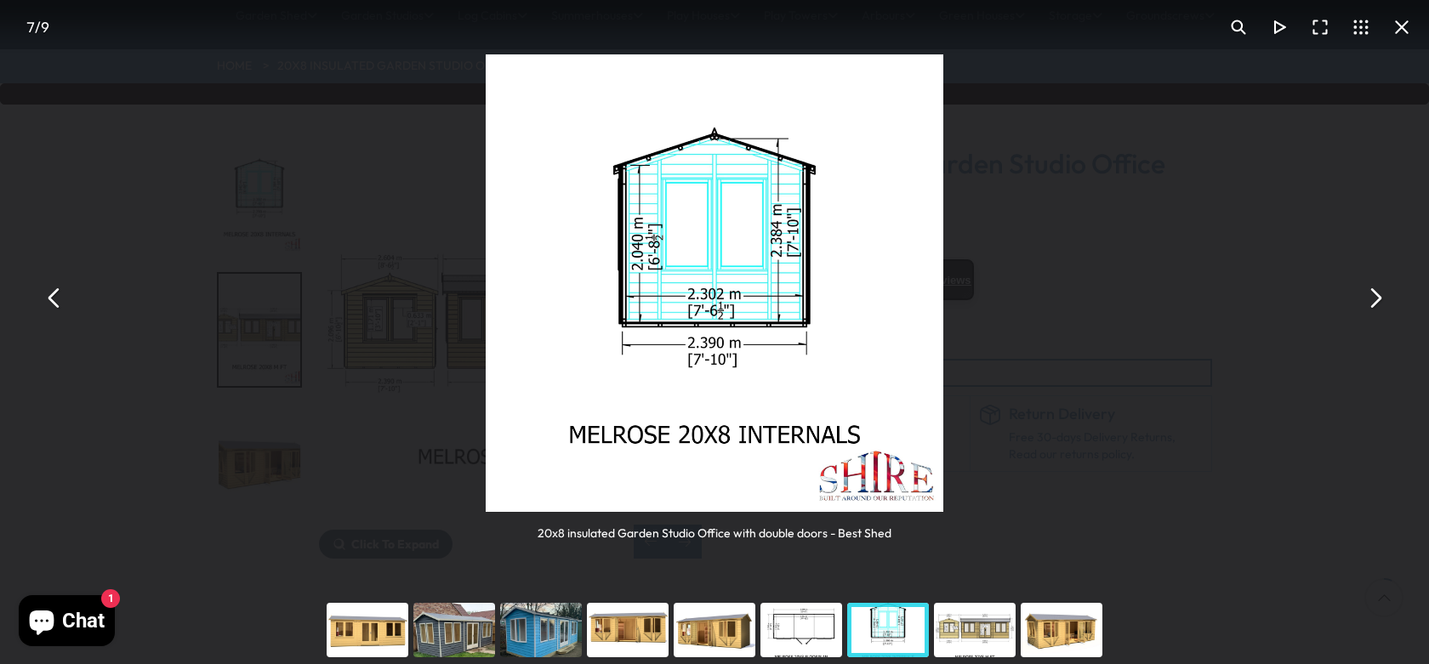
click at [1374, 297] on button "You can close this modal content with the ESC key" at bounding box center [1374, 298] width 41 height 41
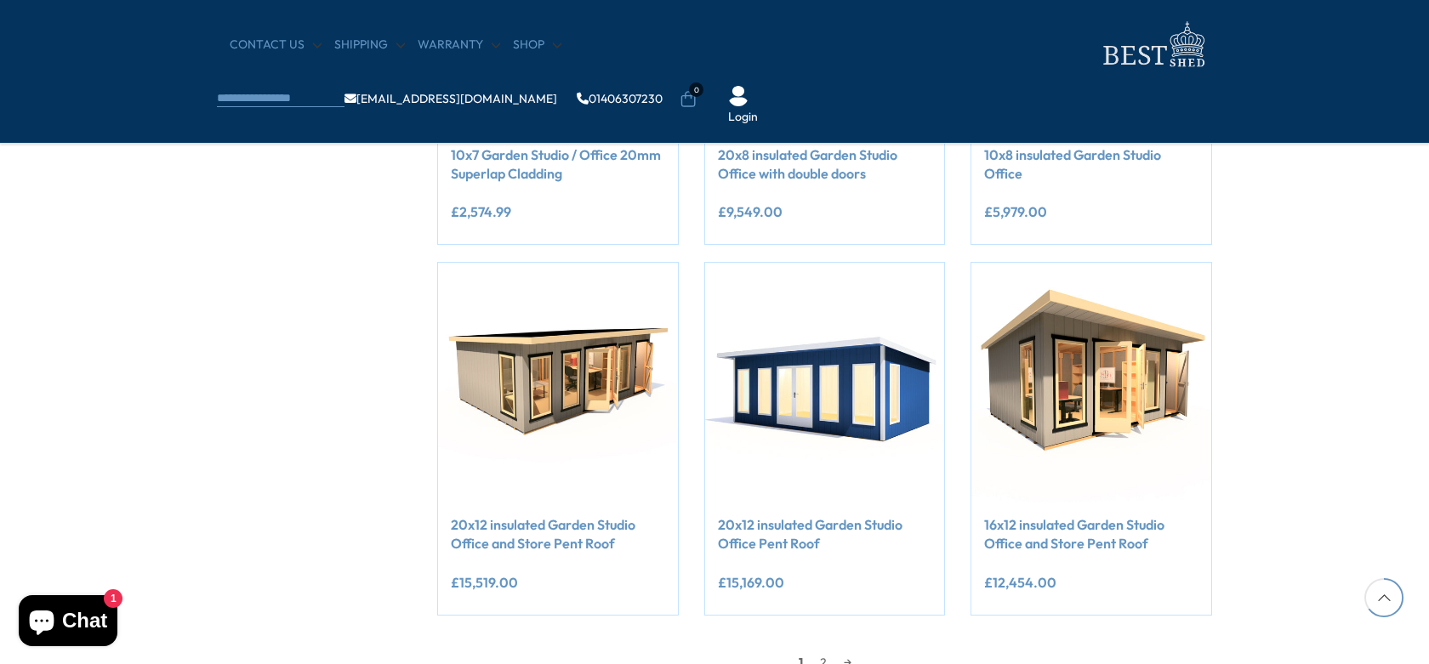
scroll to position [1276, 0]
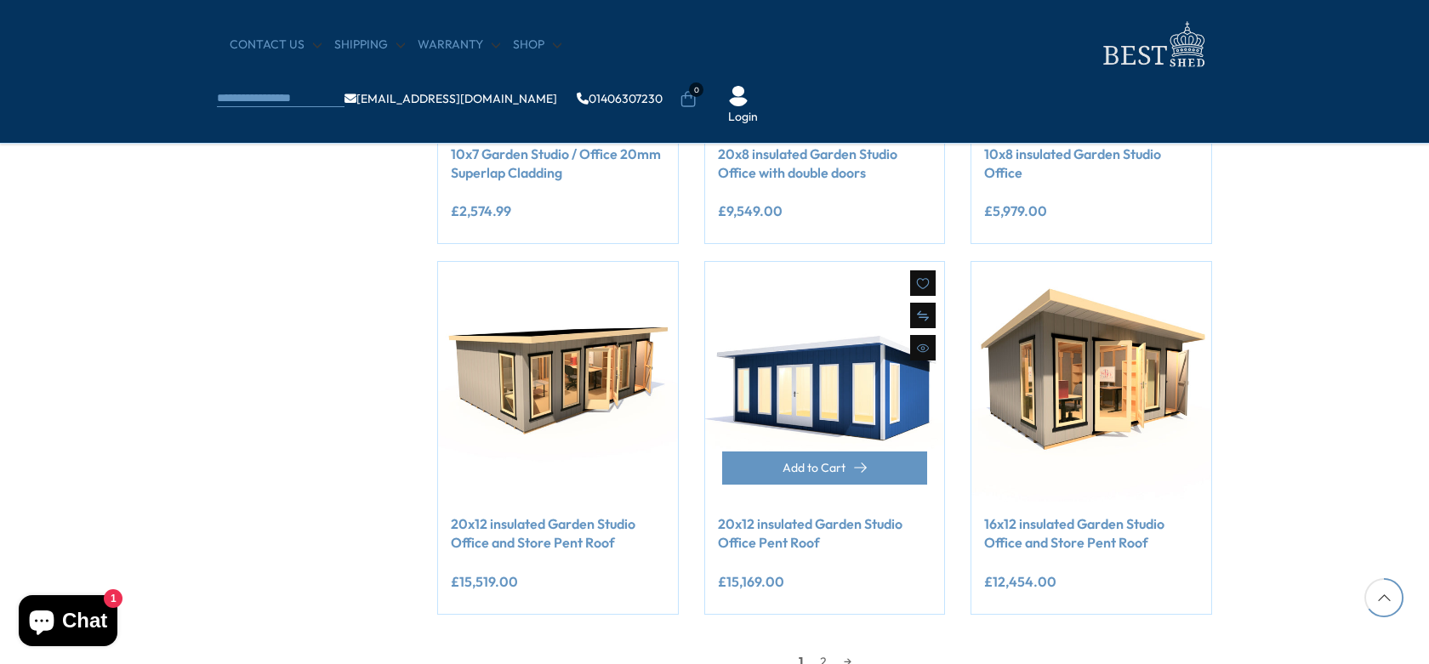
click at [799, 532] on link "20x12 insulated Garden Studio Office Pent Roof" at bounding box center [825, 534] width 214 height 38
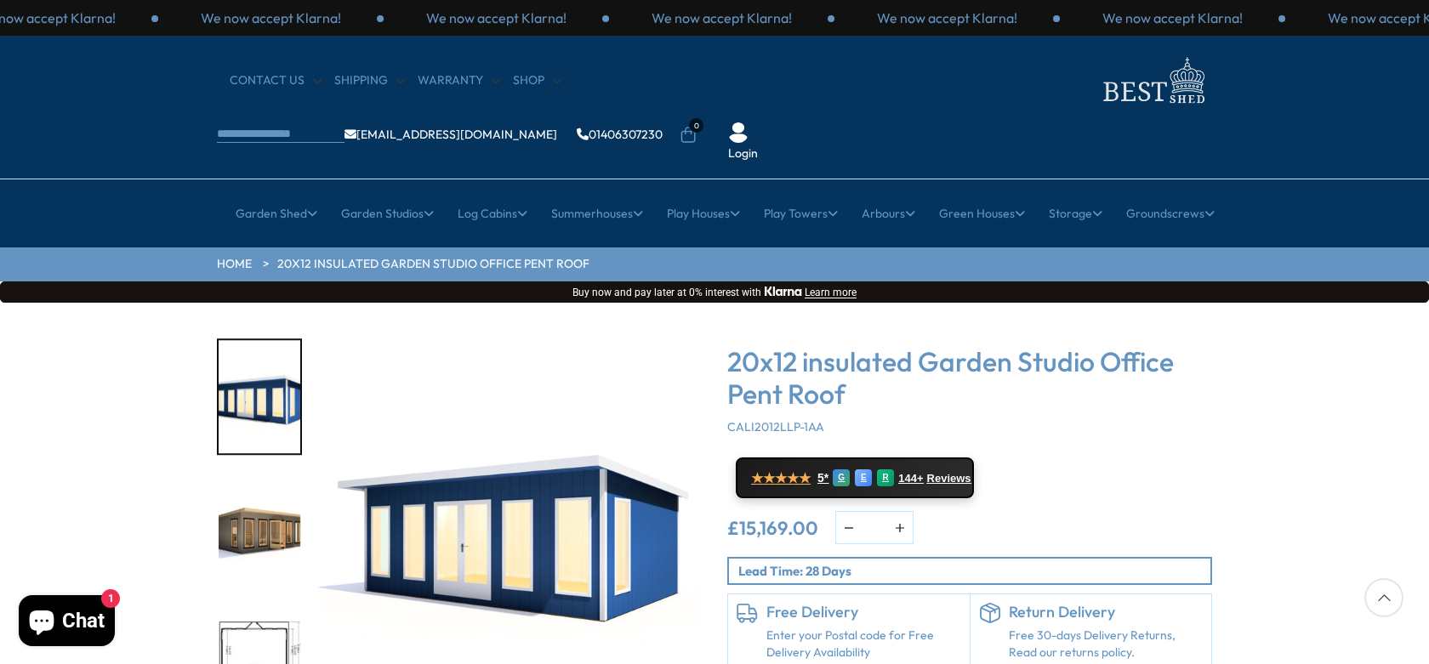
click at [257, 607] on img "3 / 7" at bounding box center [260, 663] width 82 height 113
click at [252, 605] on img "3 / 7" at bounding box center [260, 661] width 82 height 113
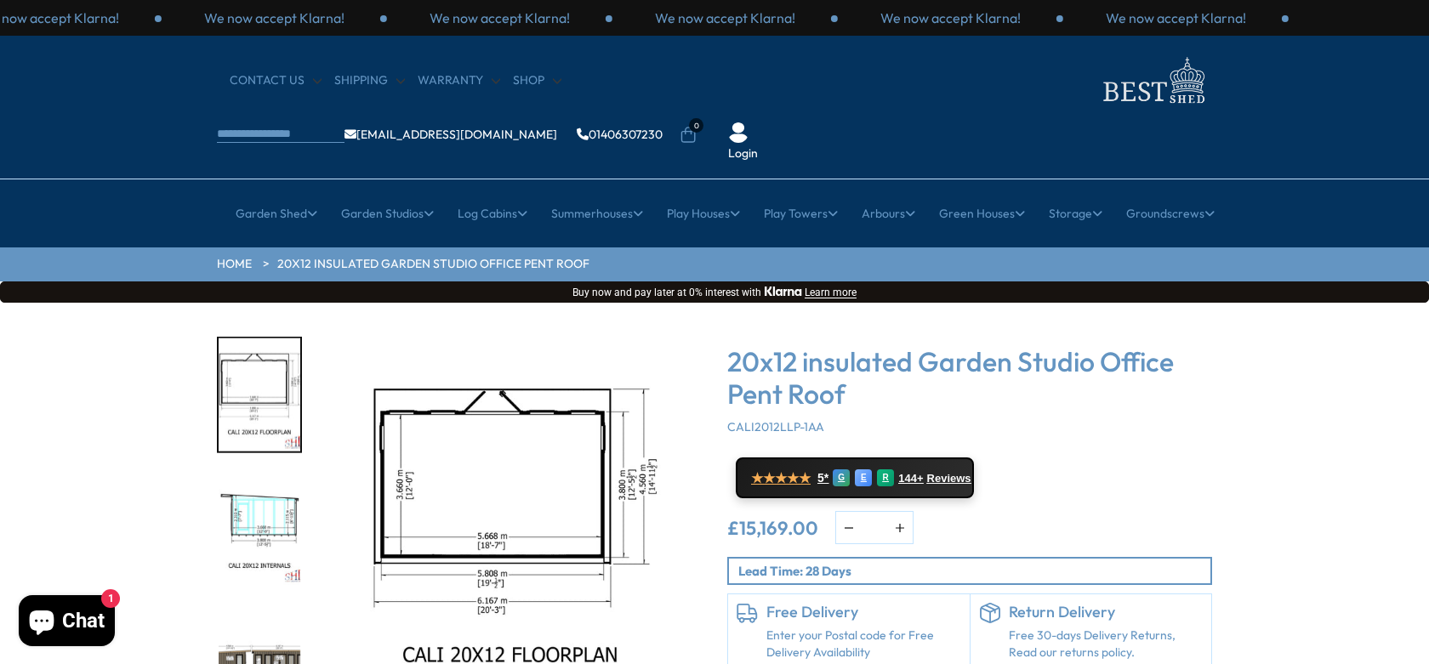
click at [254, 472] on img "4 / 7" at bounding box center [260, 528] width 82 height 113
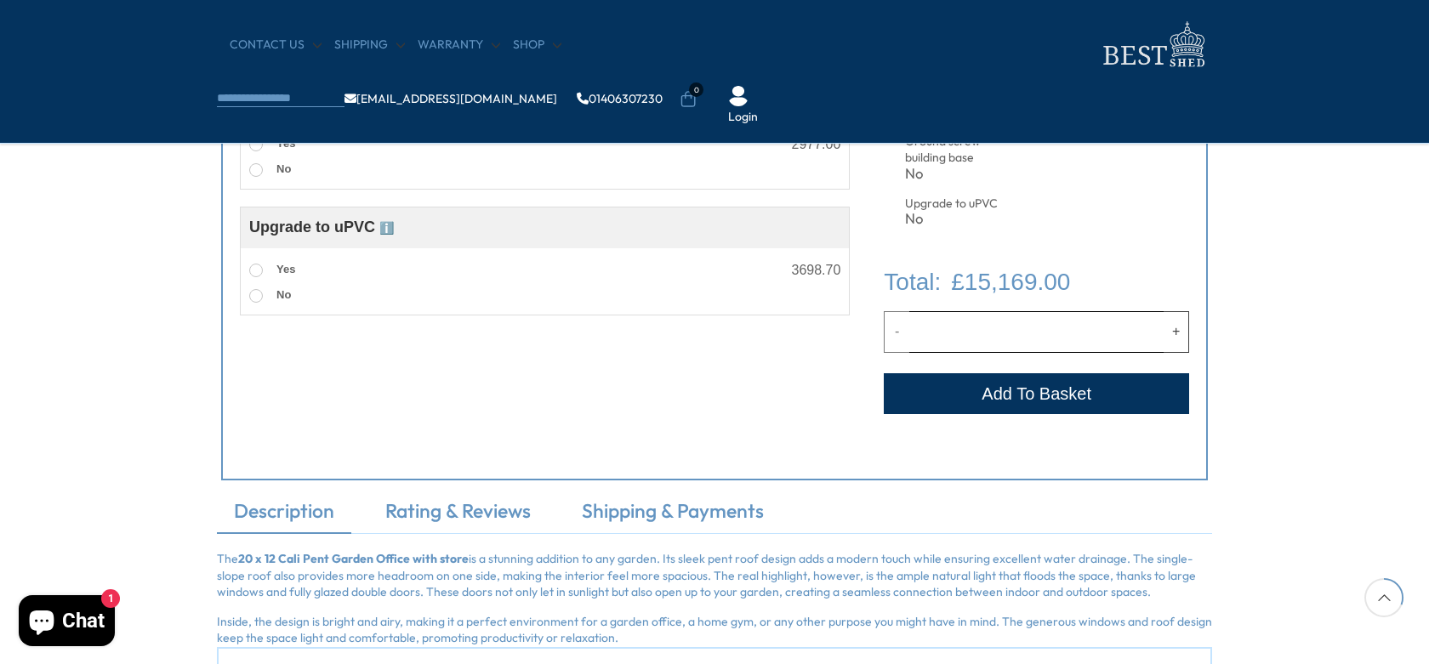
scroll to position [765, 0]
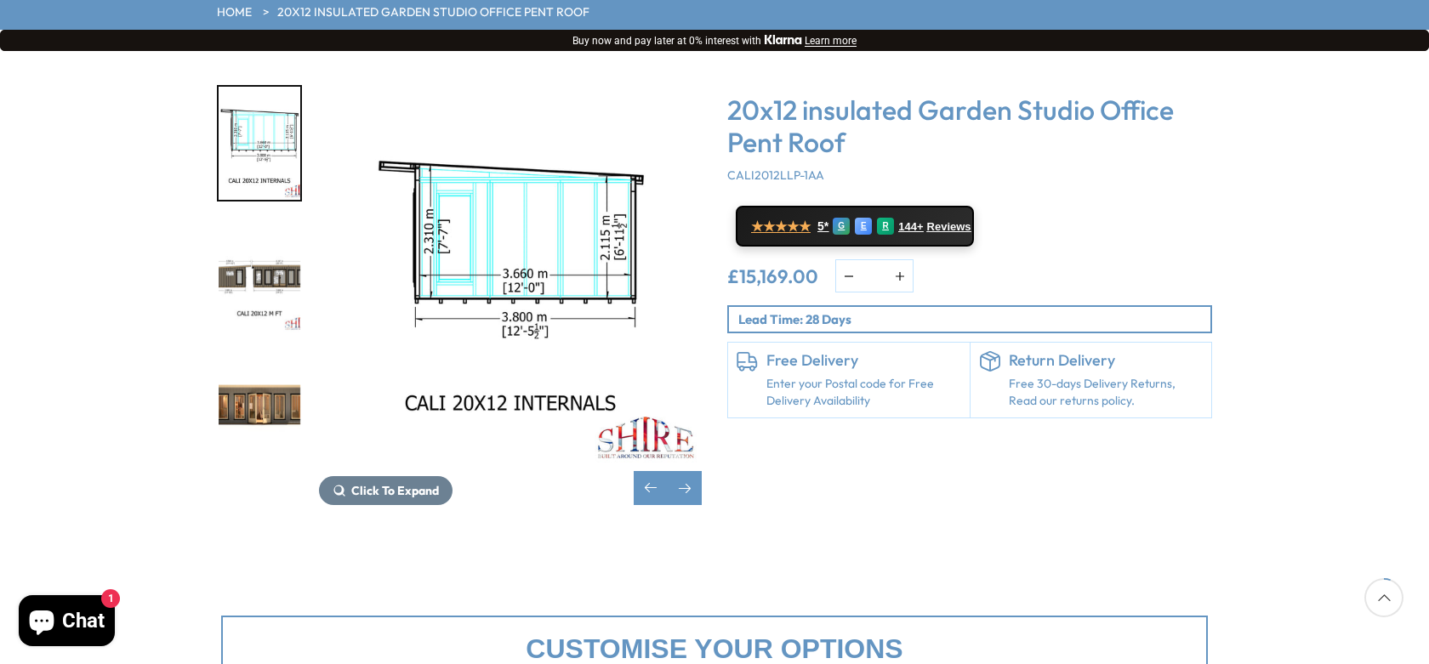
scroll to position [0, 0]
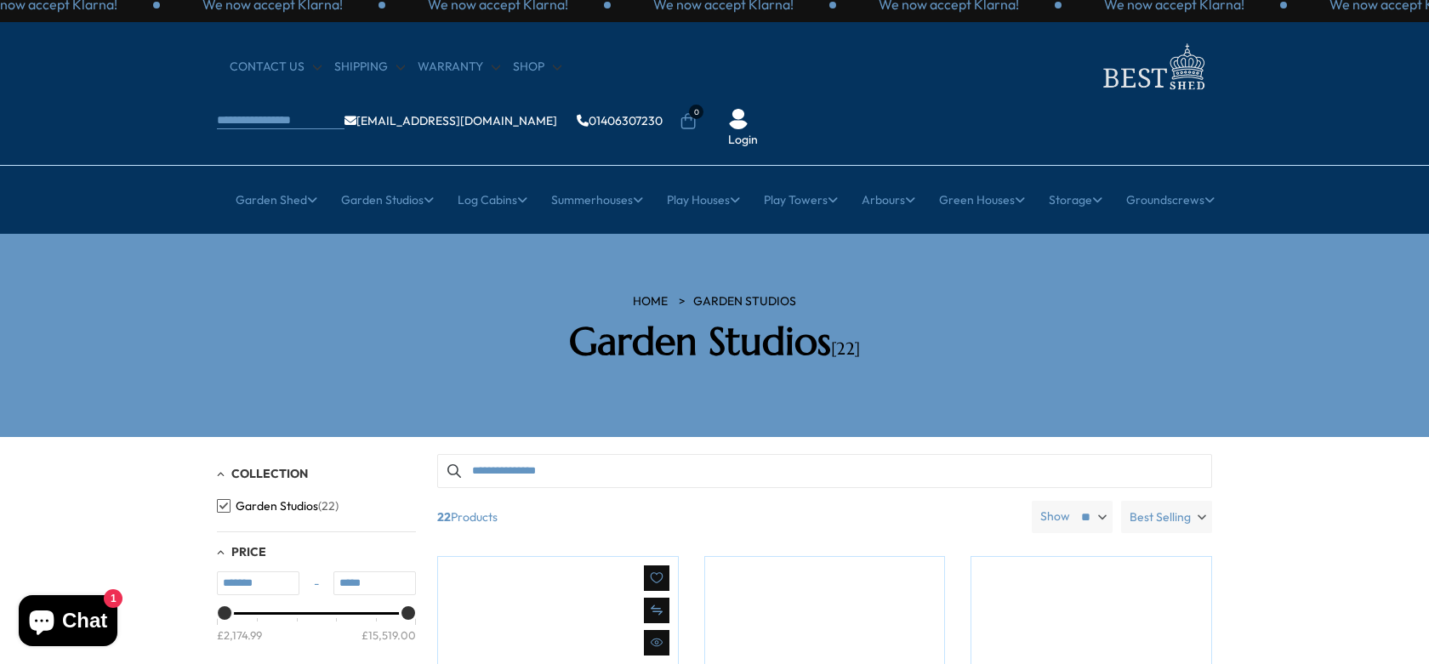
scroll to position [1984, 0]
